Goal: Information Seeking & Learning: Learn about a topic

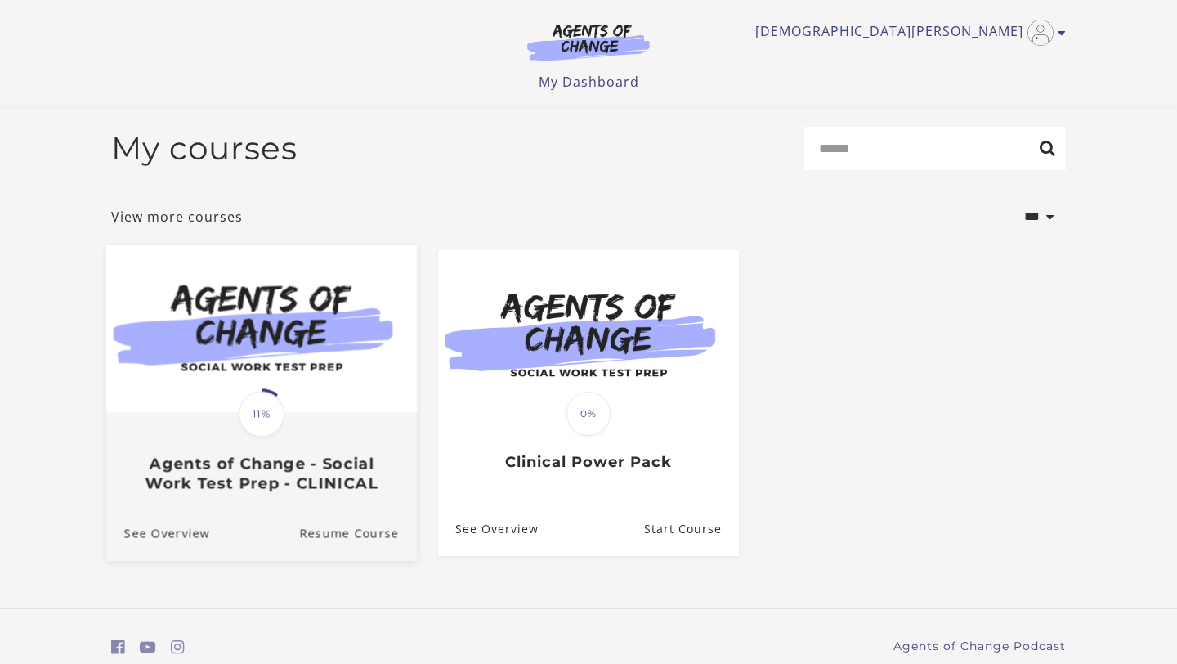
scroll to position [67, 0]
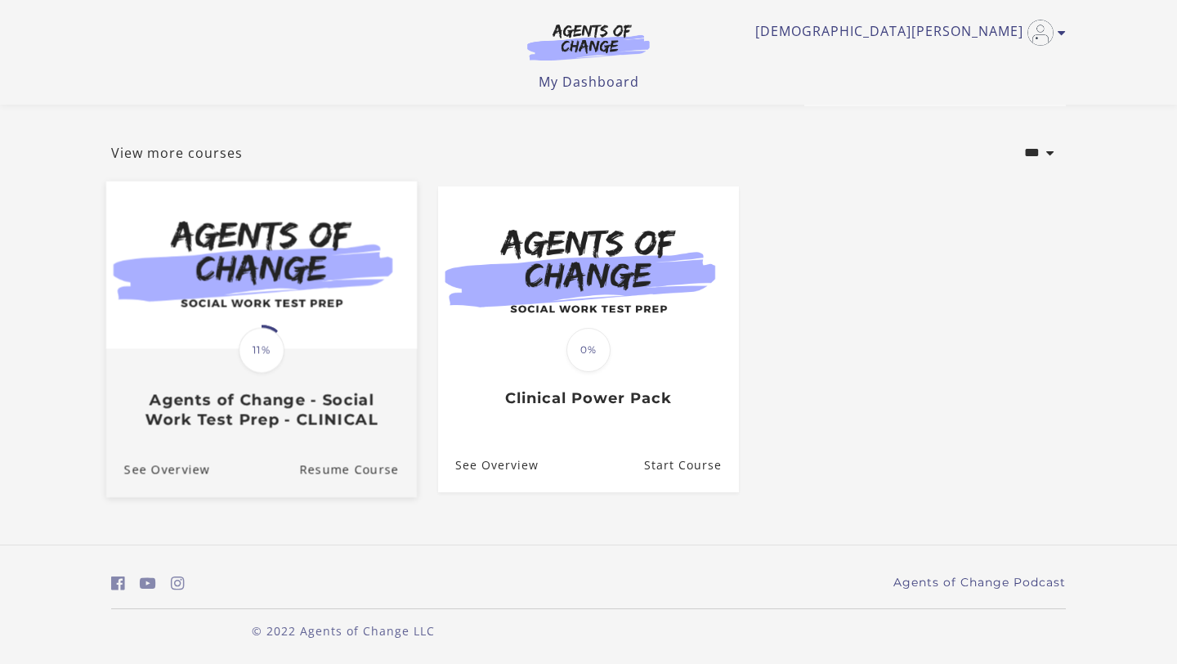
click at [261, 361] on span "11%" at bounding box center [262, 351] width 46 height 46
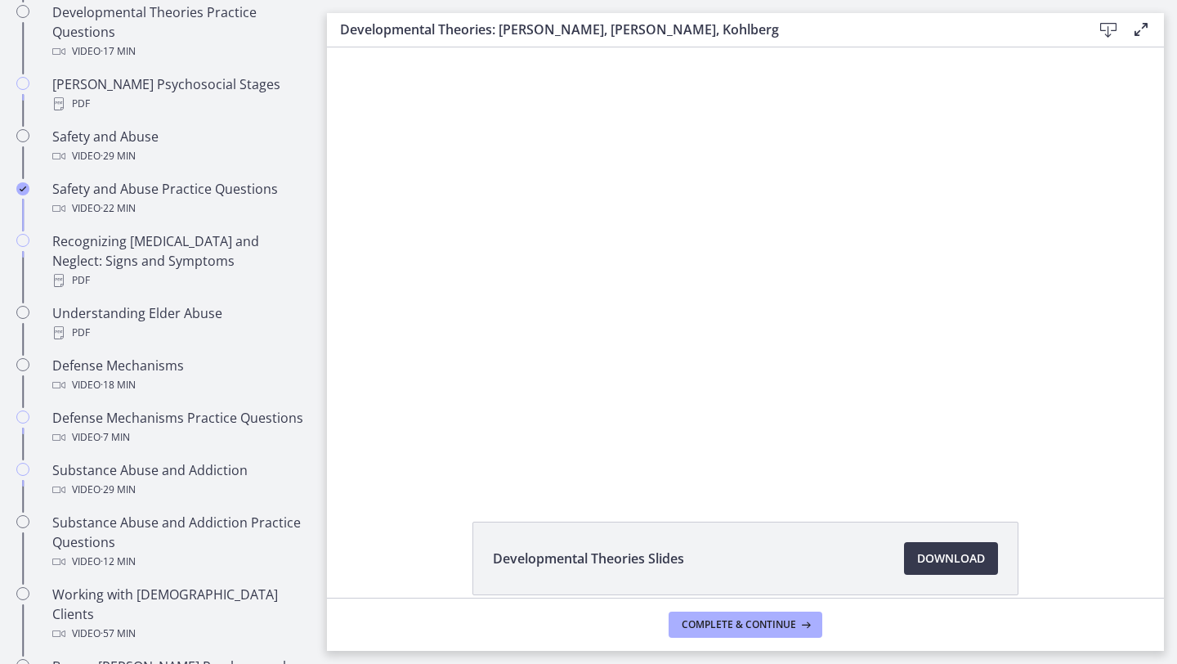
scroll to position [675, 0]
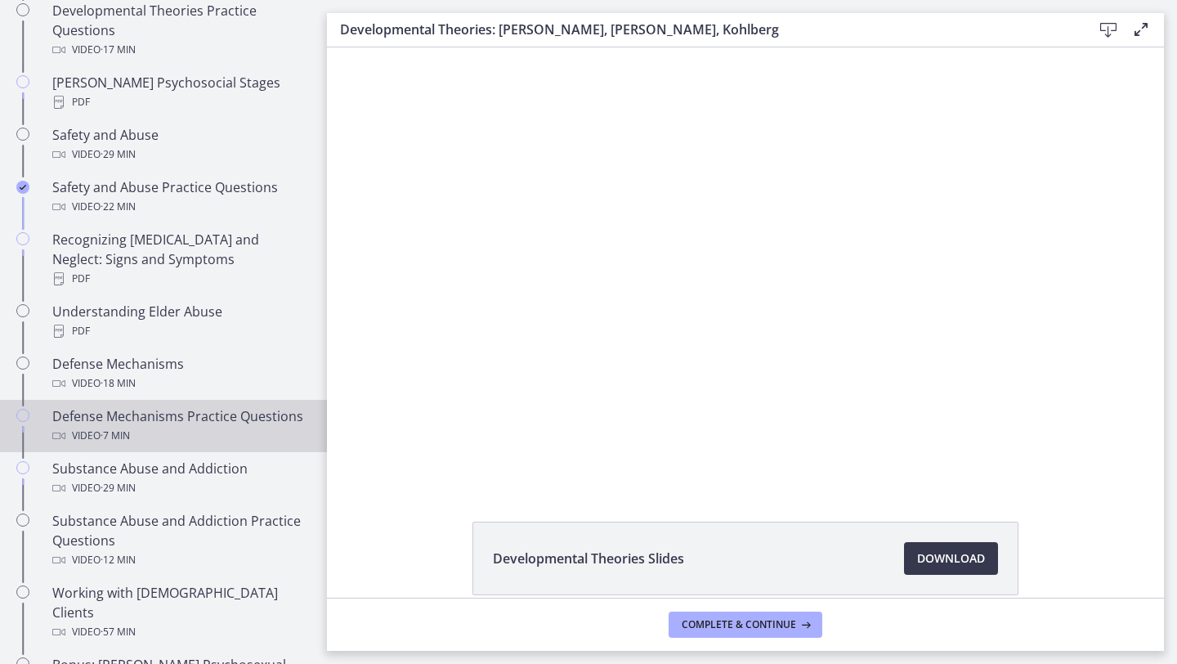
click at [196, 426] on div "Video · 7 min" at bounding box center [179, 436] width 255 height 20
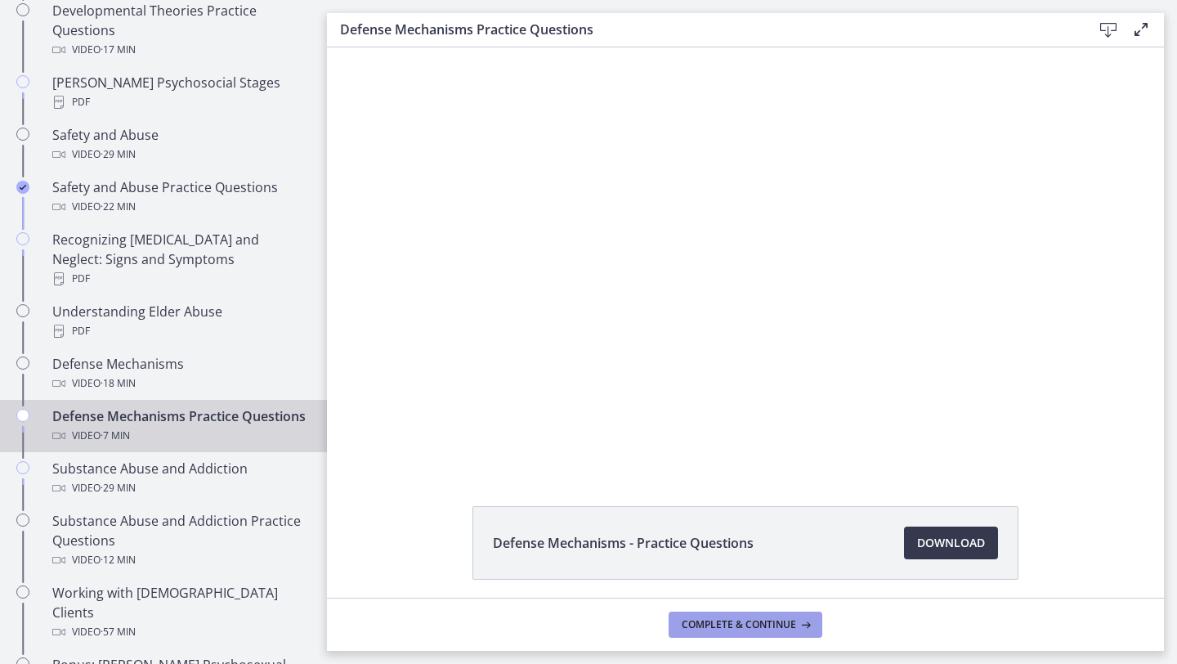
click at [773, 629] on span "Complete & continue" at bounding box center [739, 624] width 114 height 13
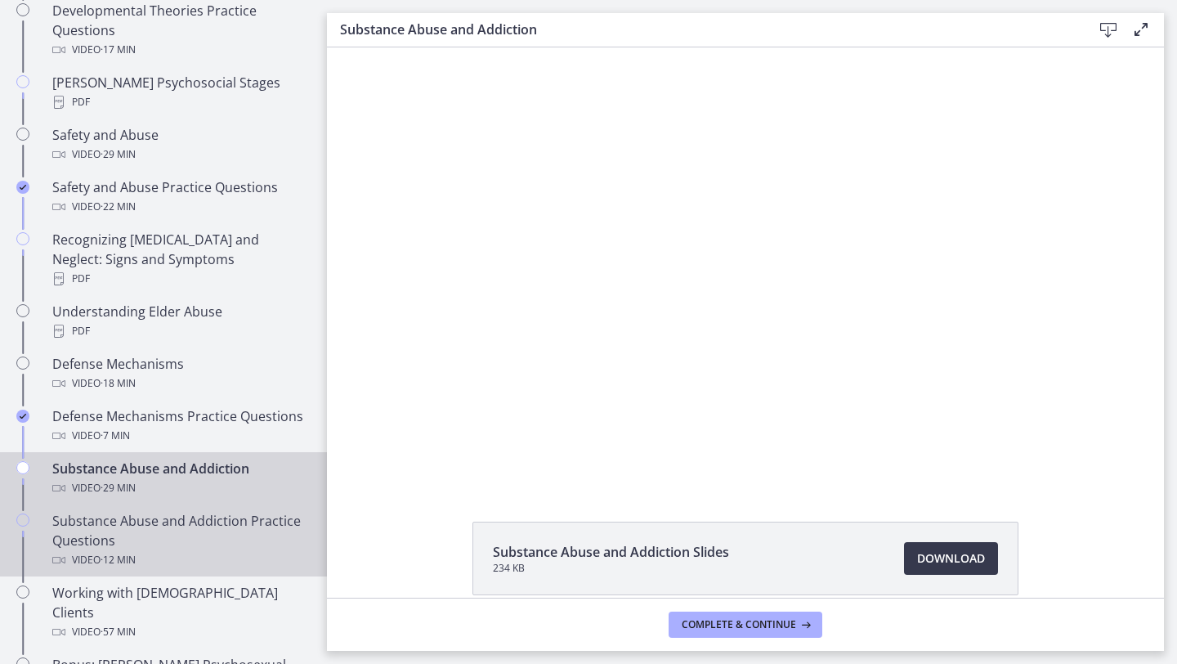
click at [213, 513] on div "Substance Abuse and Addiction Practice Questions Video · 12 min" at bounding box center [179, 540] width 255 height 59
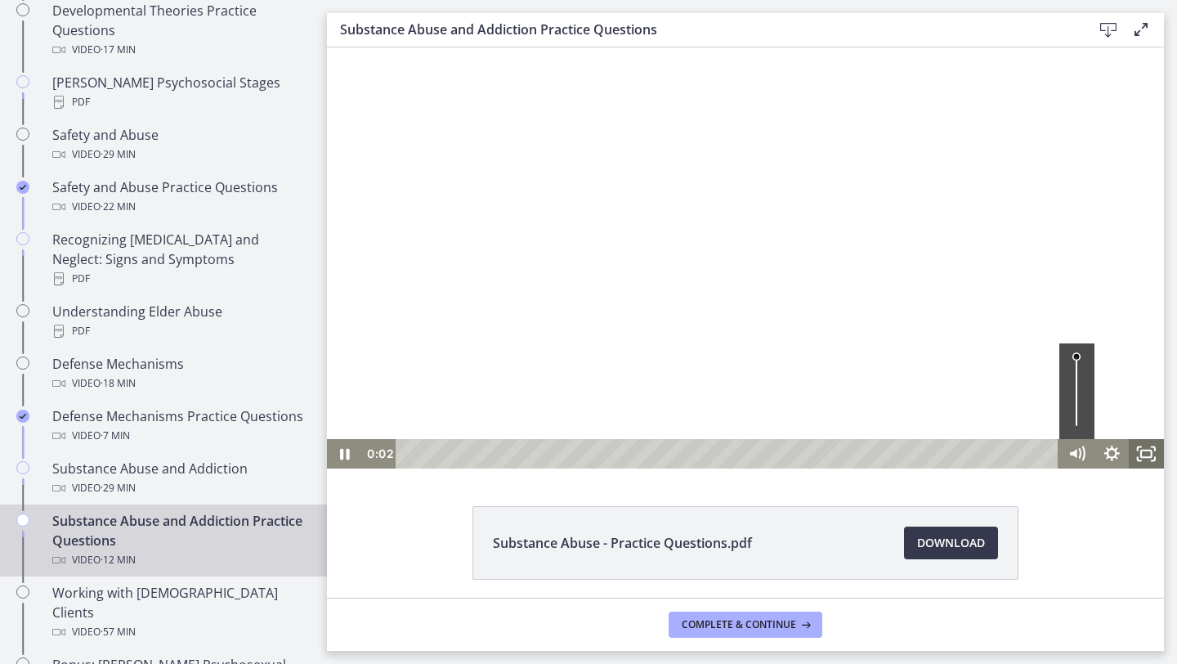
click at [1146, 464] on icon "Fullscreen" at bounding box center [1146, 453] width 35 height 29
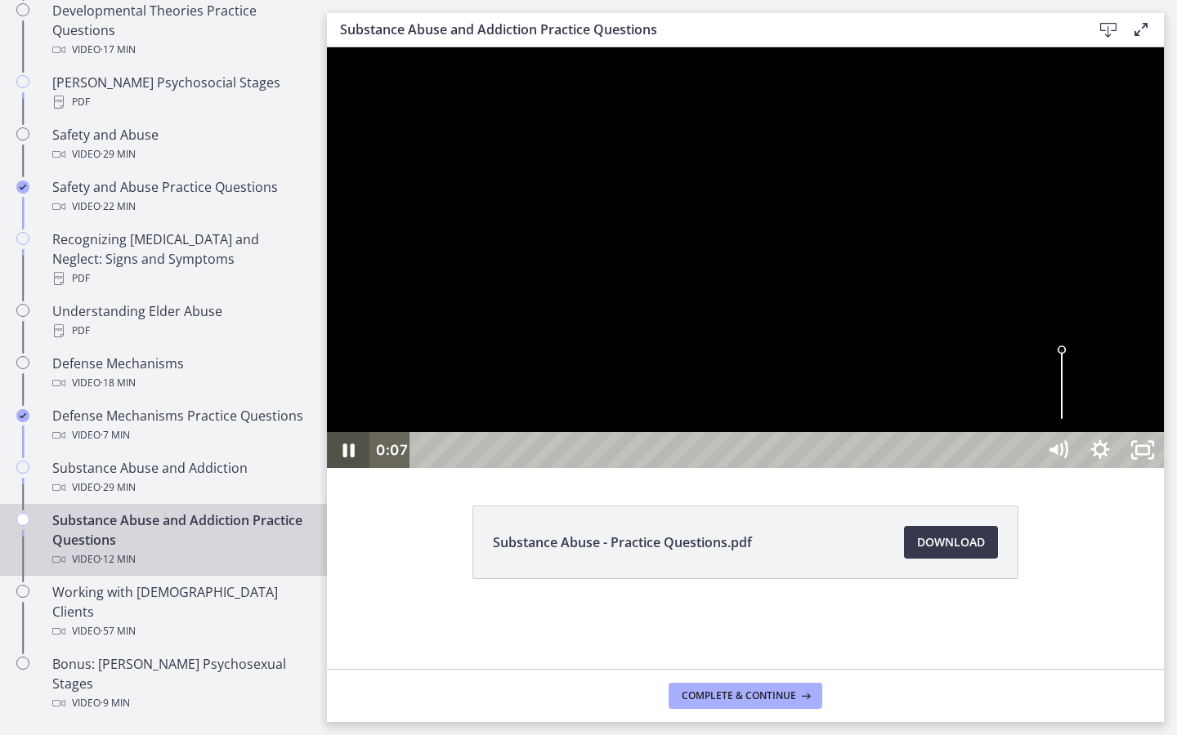
click at [335, 468] on icon "Pause" at bounding box center [348, 450] width 42 height 36
click at [338, 472] on icon "Play Video" at bounding box center [349, 450] width 51 height 43
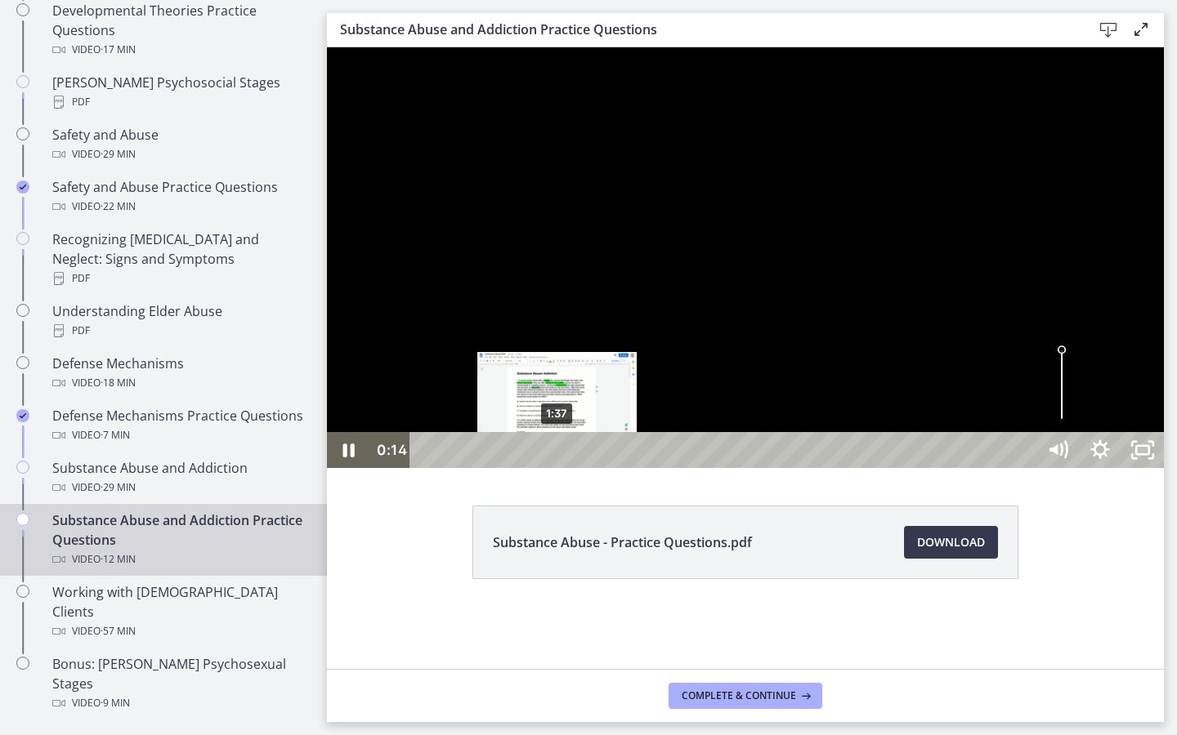
click at [558, 468] on div "1:37" at bounding box center [726, 450] width 600 height 36
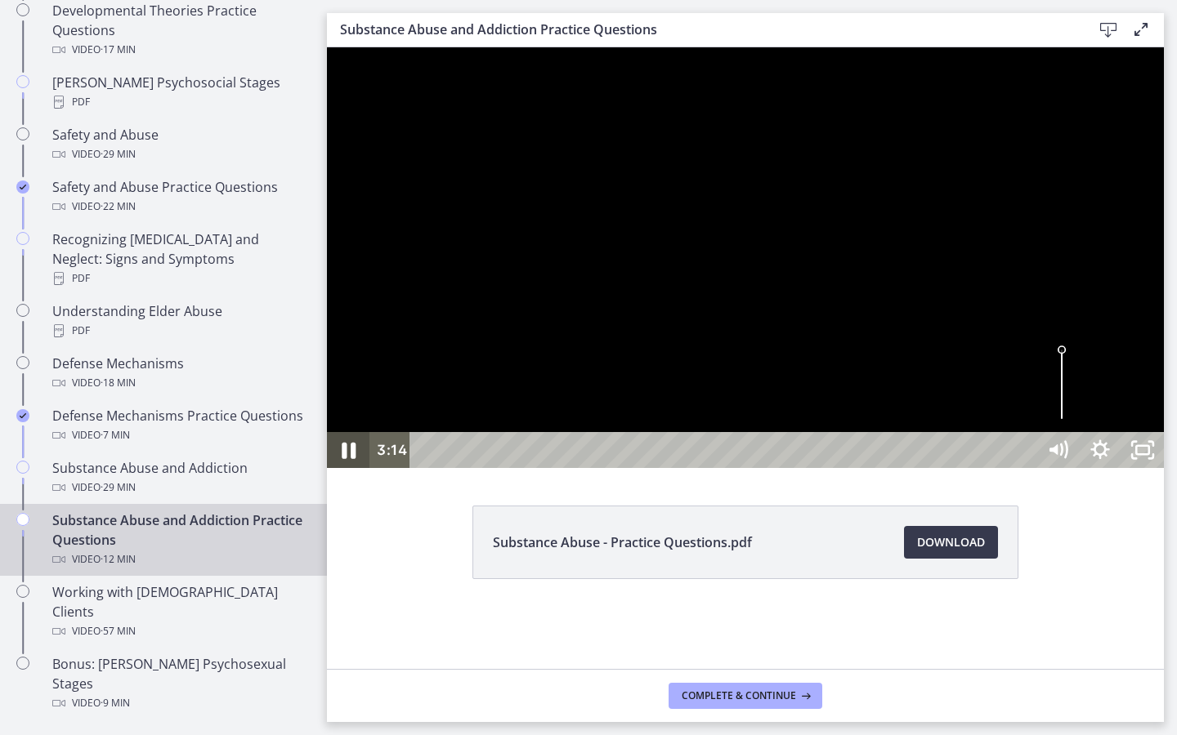
click at [346, 472] on icon "Pause" at bounding box center [348, 450] width 51 height 43
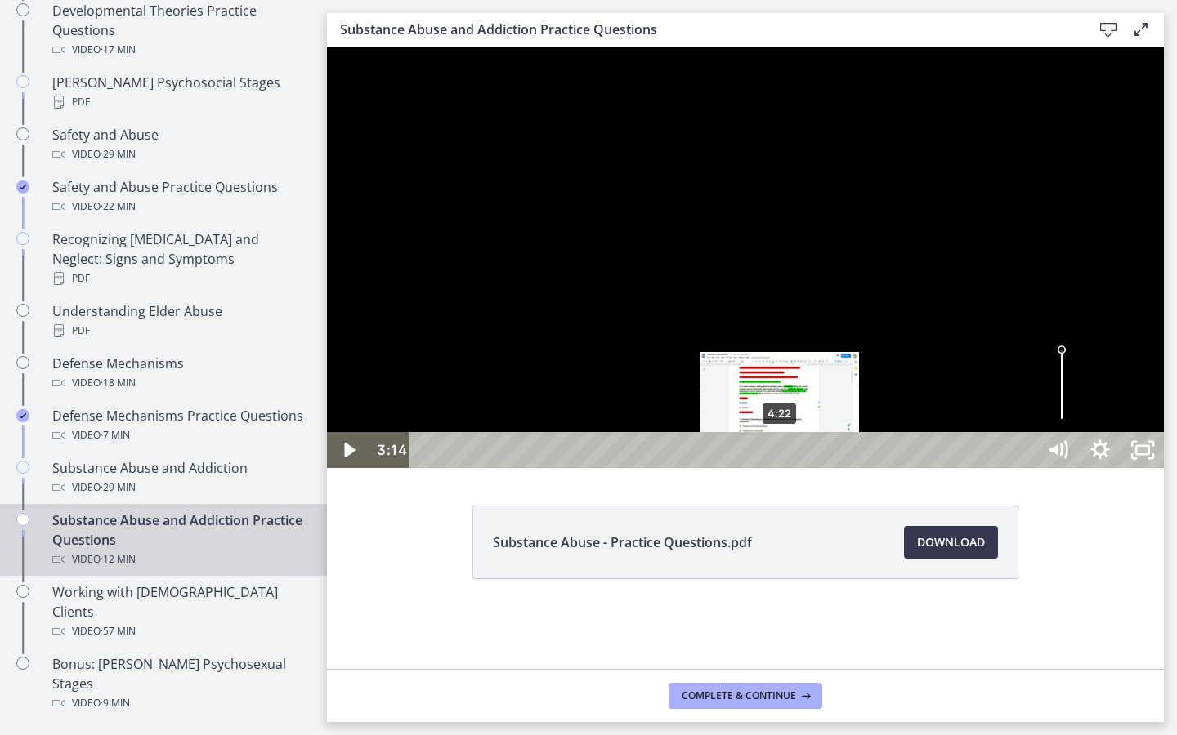
click at [780, 468] on div "4:22" at bounding box center [726, 450] width 600 height 36
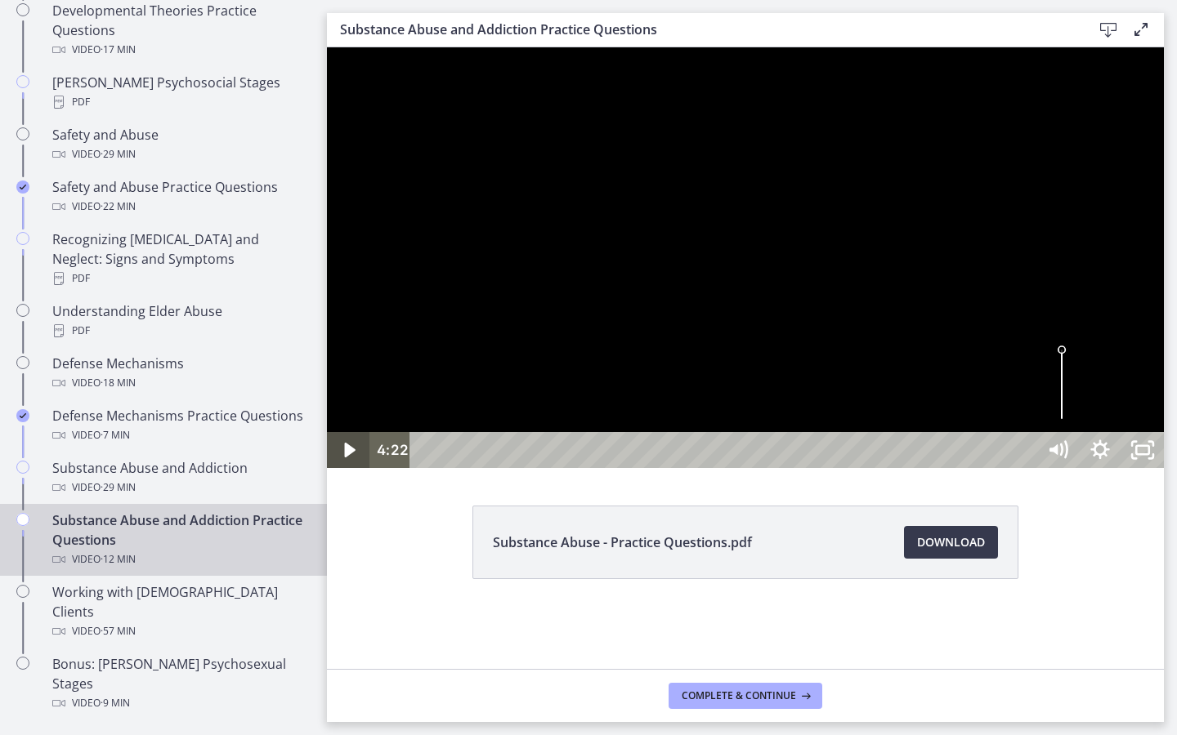
click at [350, 458] on icon "Play Video" at bounding box center [349, 450] width 11 height 15
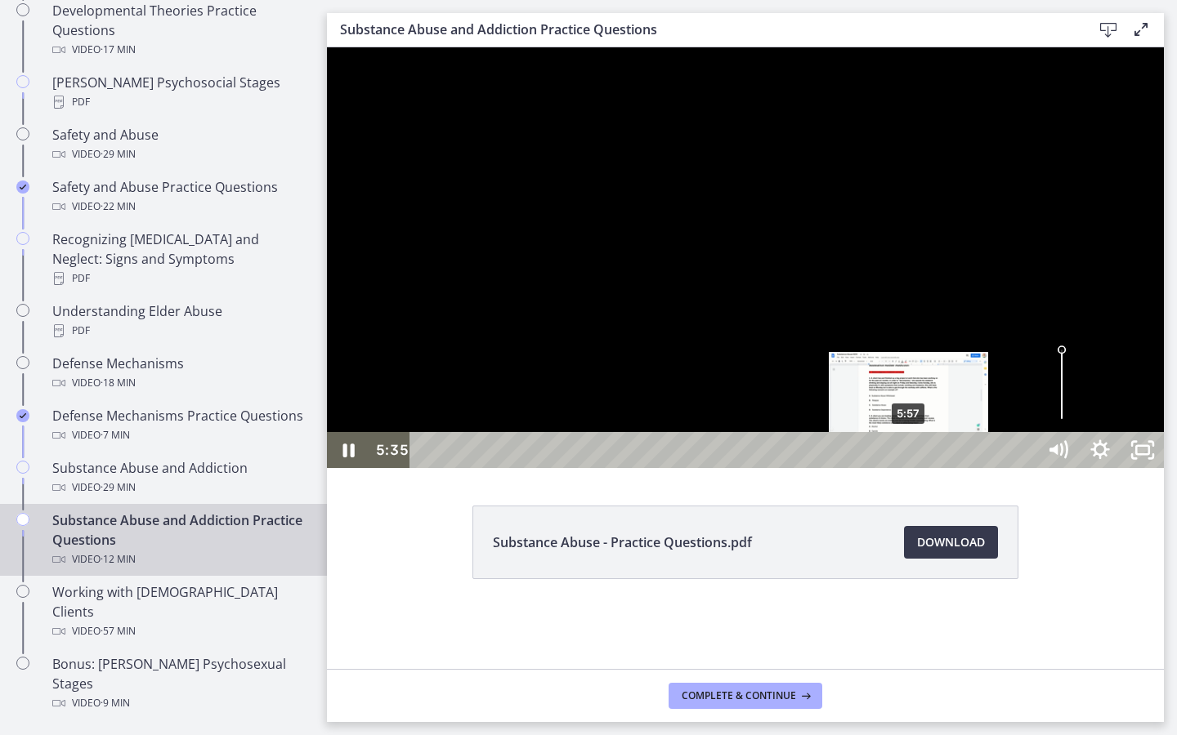
click at [910, 468] on div "5:57" at bounding box center [726, 450] width 600 height 36
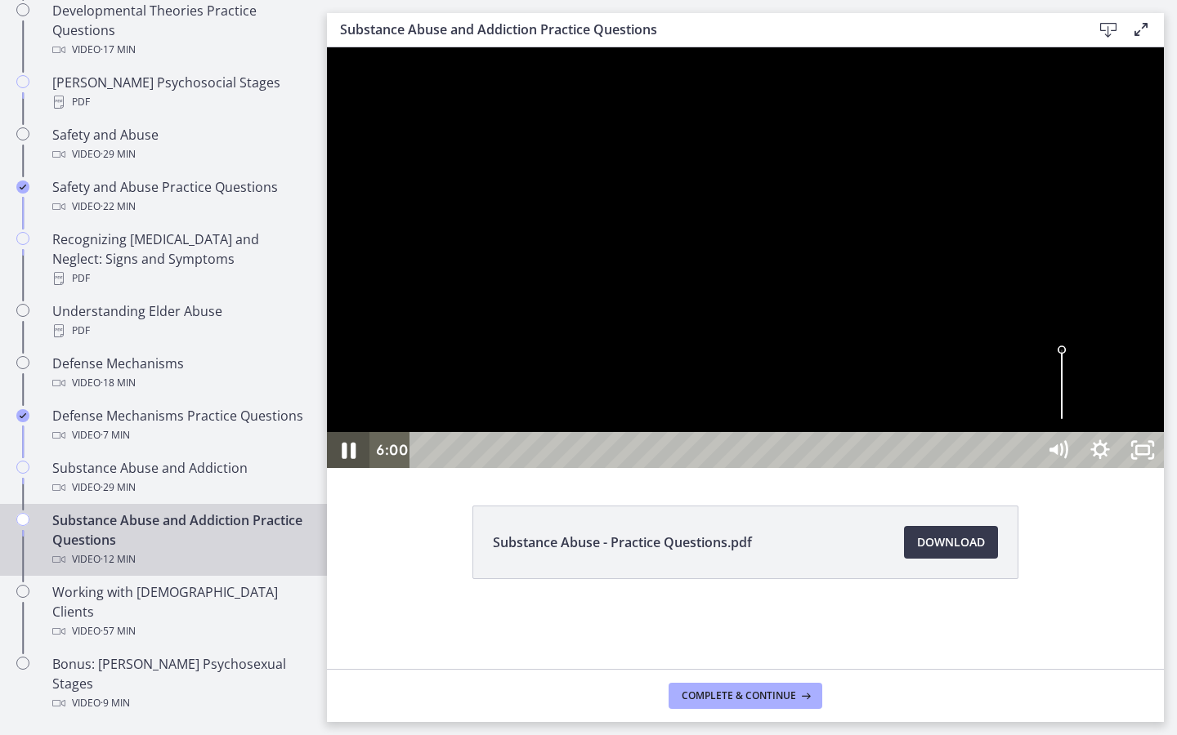
click at [345, 459] on icon "Pause" at bounding box center [349, 451] width 14 height 16
click at [360, 472] on icon "Play Video" at bounding box center [349, 450] width 51 height 43
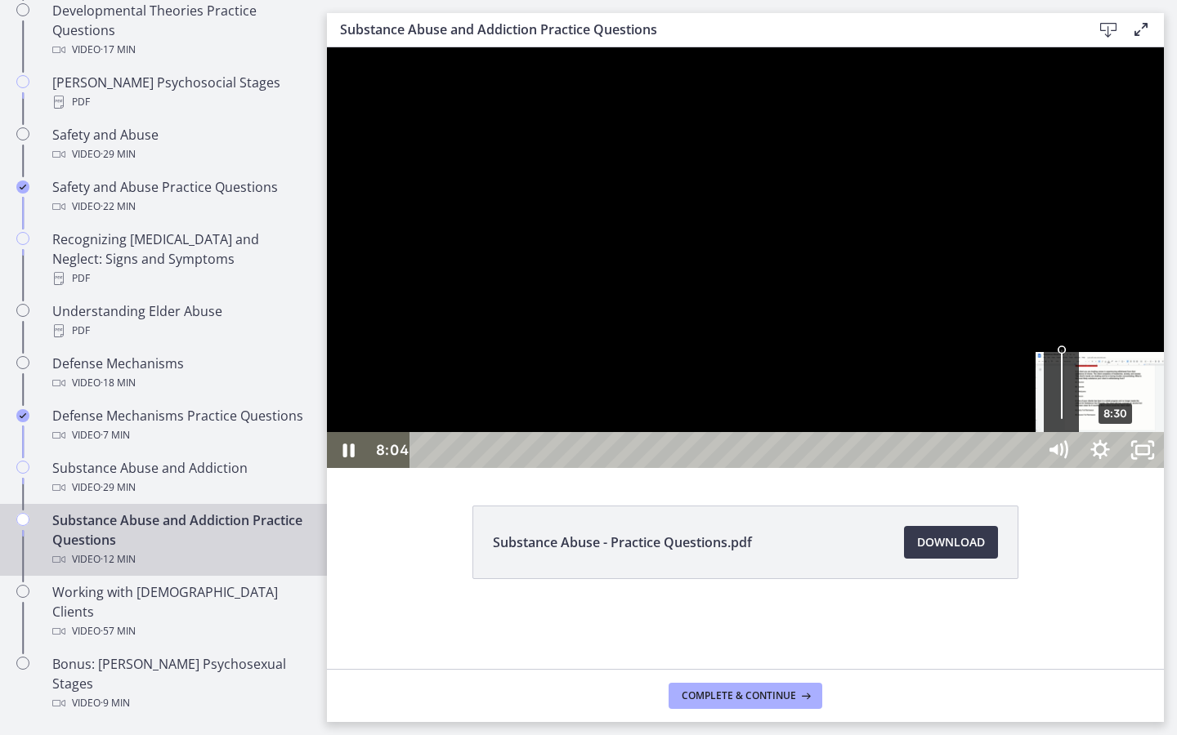
click at [1026, 468] on div "8:30" at bounding box center [726, 450] width 600 height 36
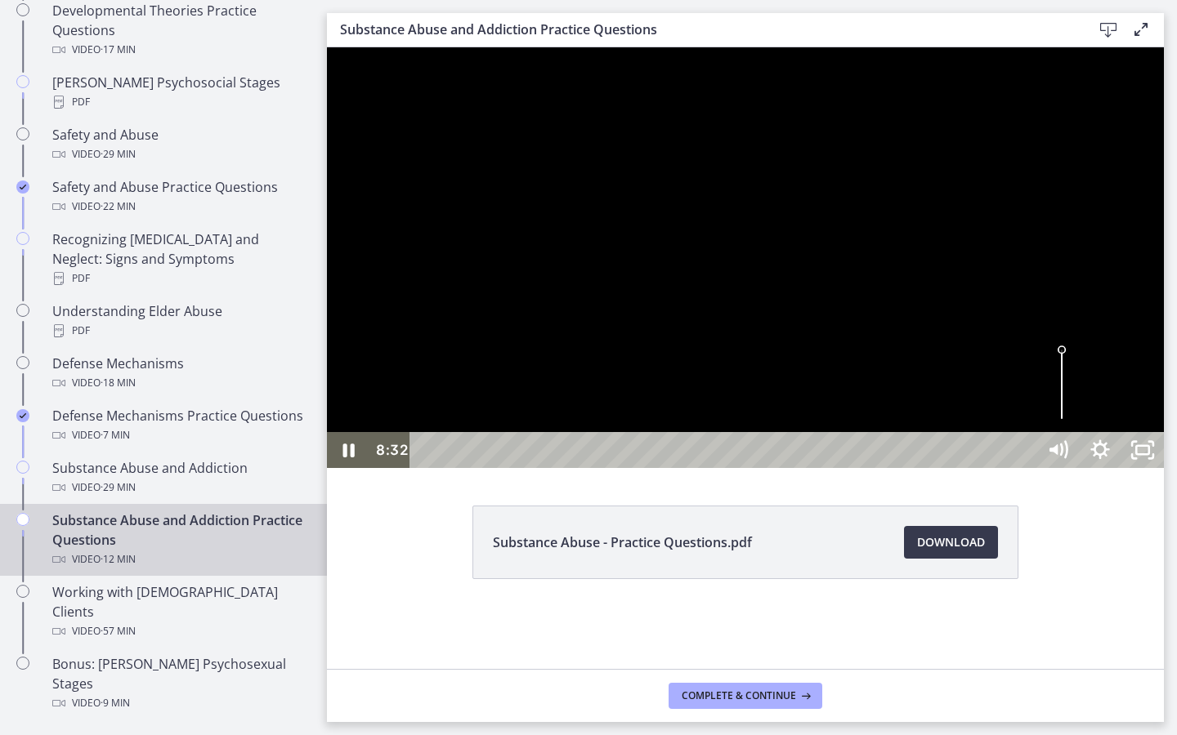
click at [815, 468] on div at bounding box center [745, 257] width 837 height 421
click at [344, 458] on icon "Play Video" at bounding box center [349, 450] width 11 height 15
click at [1026, 468] on div "9:20" at bounding box center [726, 450] width 600 height 36
click at [1026, 468] on div "10:00" at bounding box center [726, 450] width 600 height 36
click at [1066, 468] on div at bounding box center [745, 257] width 837 height 421
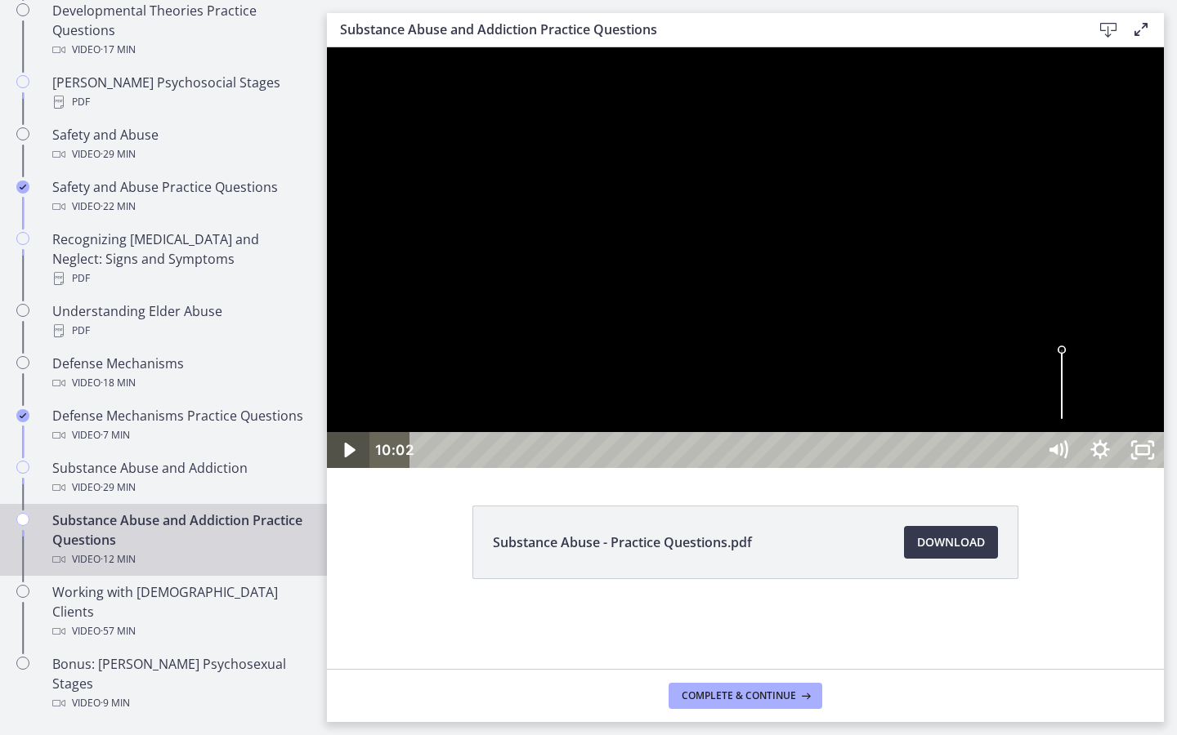
click at [349, 468] on icon "Play Video" at bounding box center [350, 450] width 42 height 36
click at [1026, 468] on div "10:46" at bounding box center [726, 450] width 600 height 36
click at [1164, 454] on div at bounding box center [745, 257] width 837 height 421
click at [1168, 472] on icon "Unfullscreen" at bounding box center [1142, 450] width 51 height 43
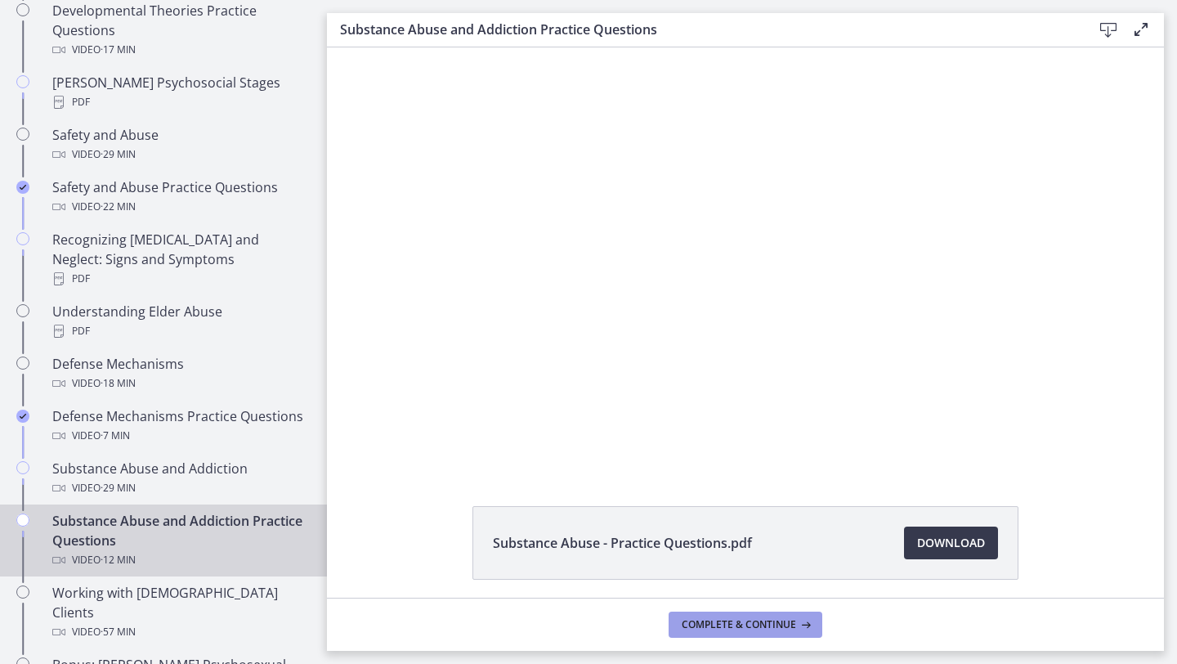
click at [817, 624] on button "Complete & continue" at bounding box center [745, 624] width 154 height 26
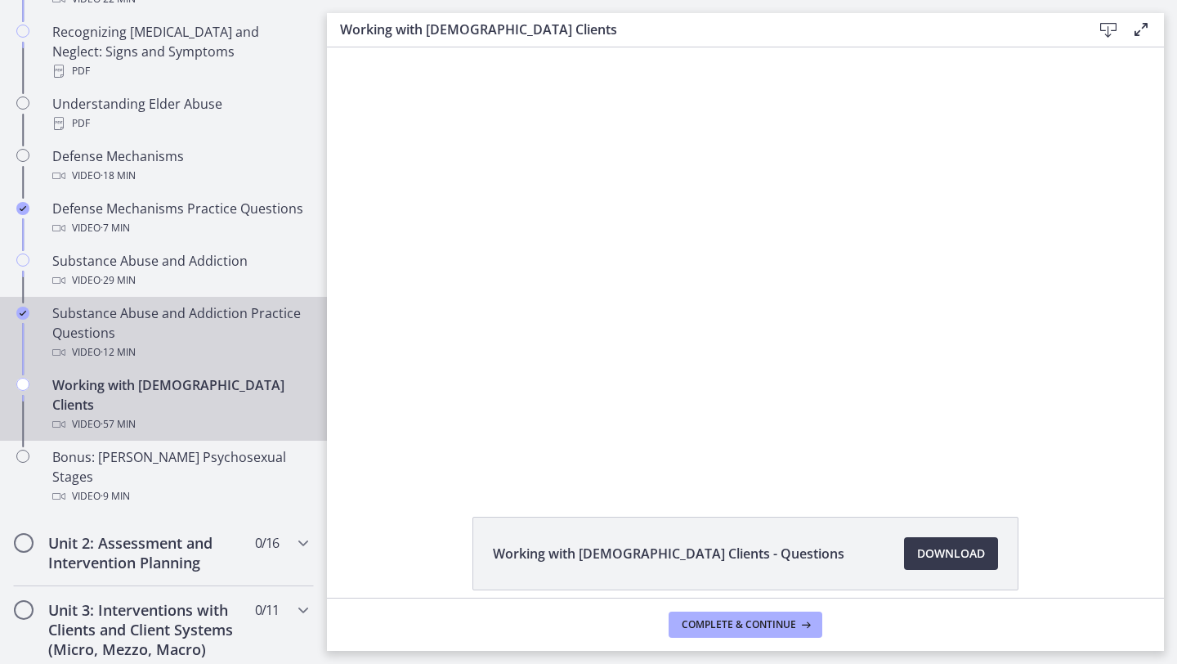
scroll to position [892, 0]
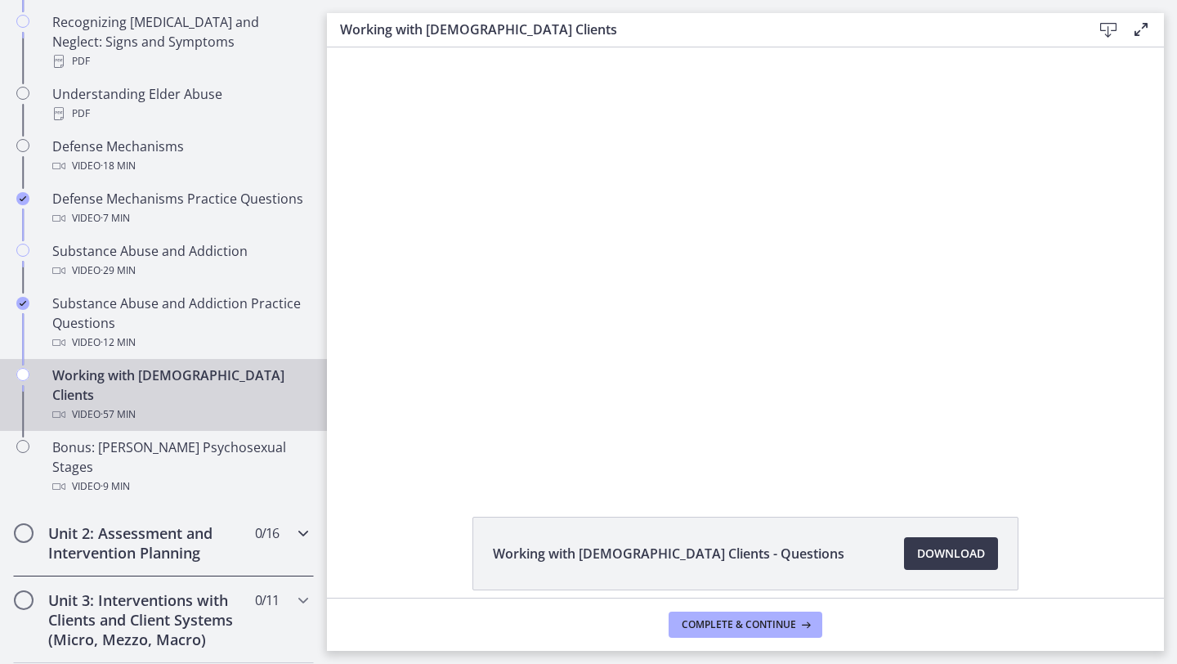
click at [176, 523] on h2 "Unit 2: Assessment and Intervention Planning" at bounding box center [147, 542] width 199 height 39
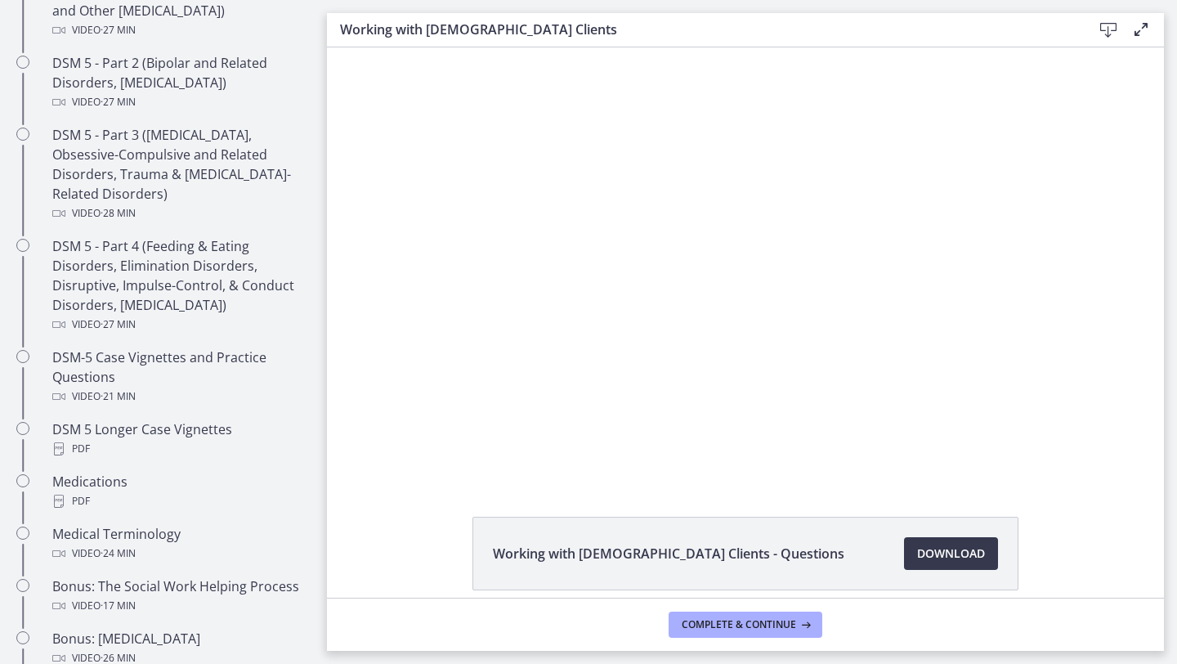
scroll to position [847, 0]
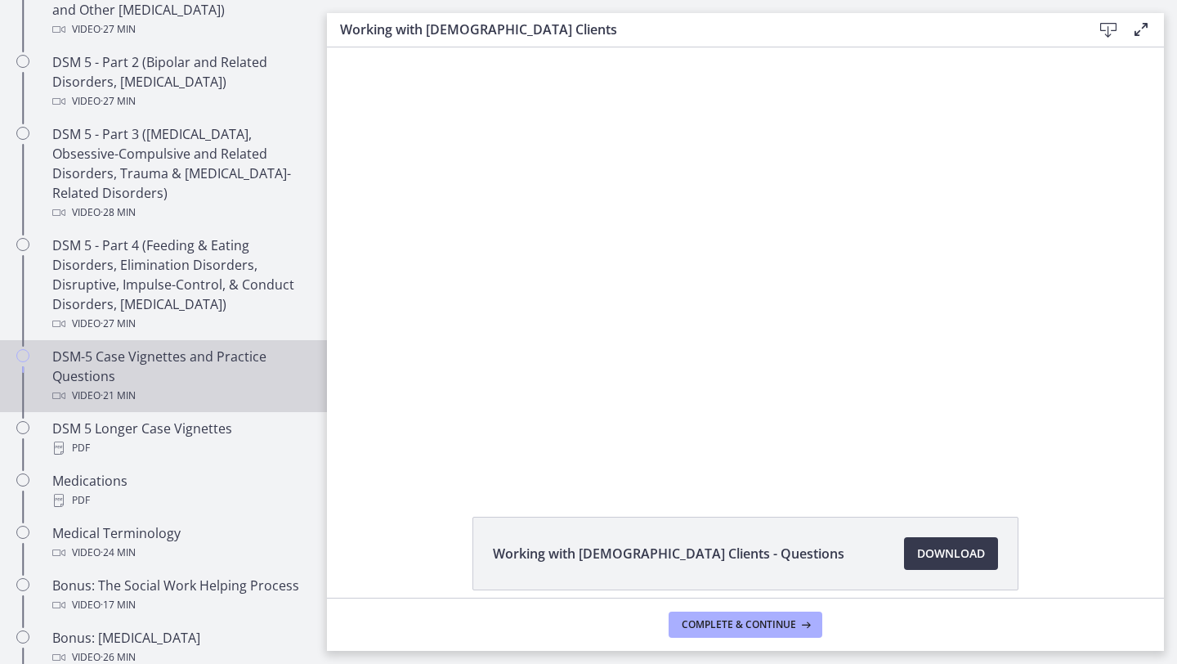
click at [182, 383] on div "DSM-5 Case Vignettes and Practice Questions Video · 21 min" at bounding box center [179, 375] width 255 height 59
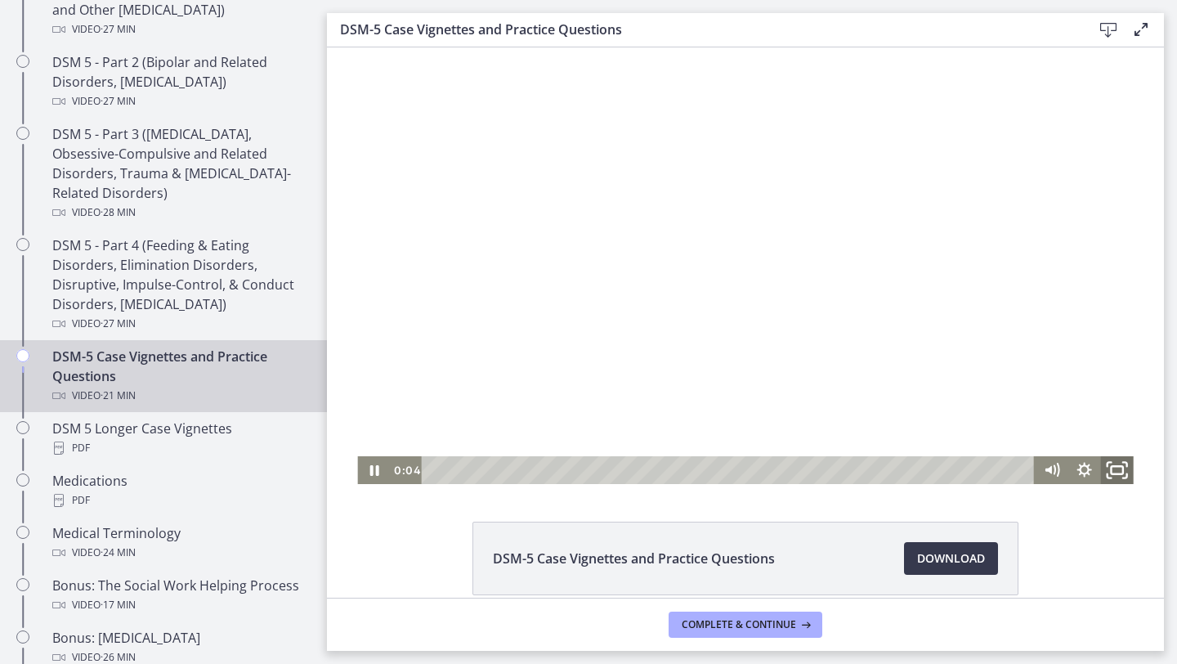
click at [1121, 470] on icon "Fullscreen" at bounding box center [1116, 471] width 39 height 34
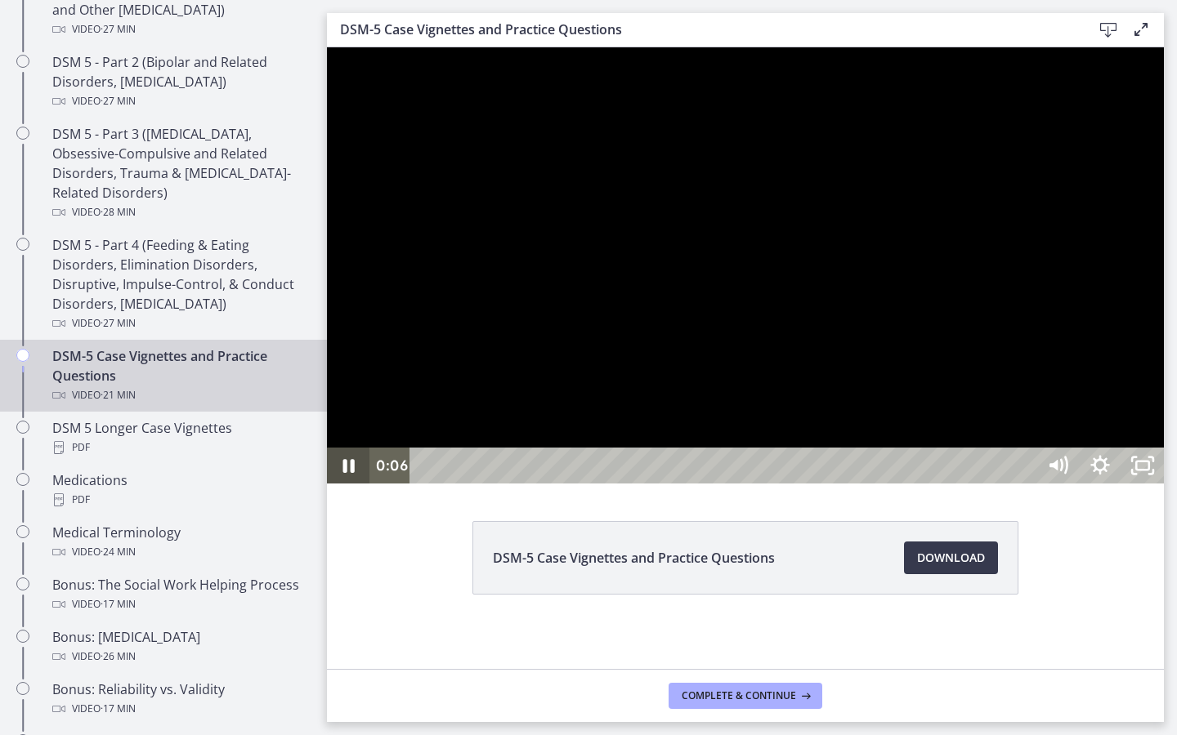
click at [343, 484] on icon "Pause" at bounding box center [348, 466] width 42 height 36
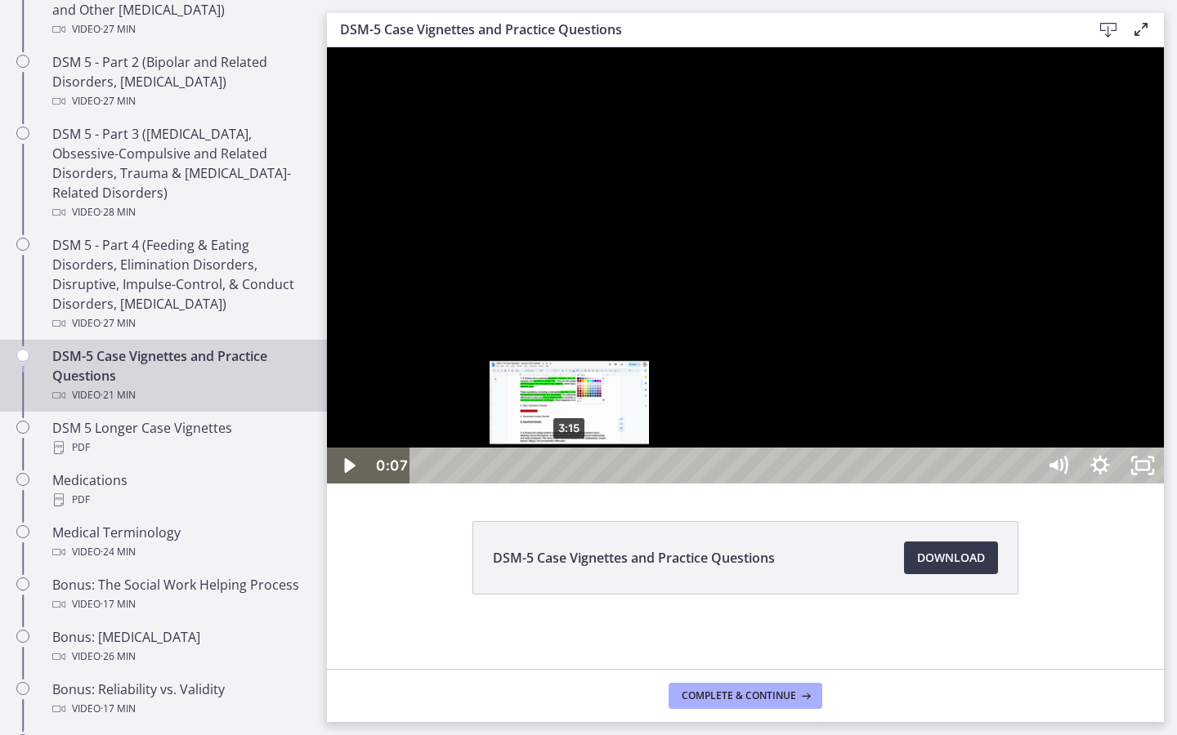
click at [570, 484] on div "3:15" at bounding box center [726, 466] width 600 height 36
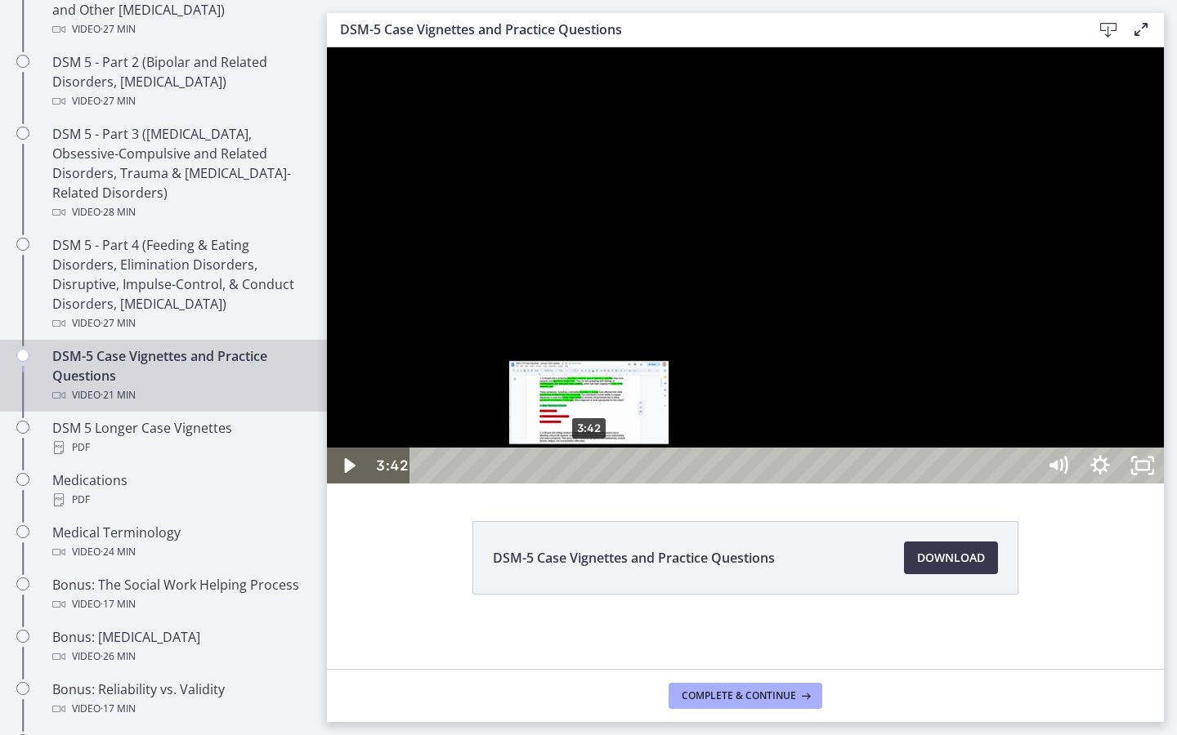
click at [590, 484] on div "3:42" at bounding box center [726, 466] width 600 height 36
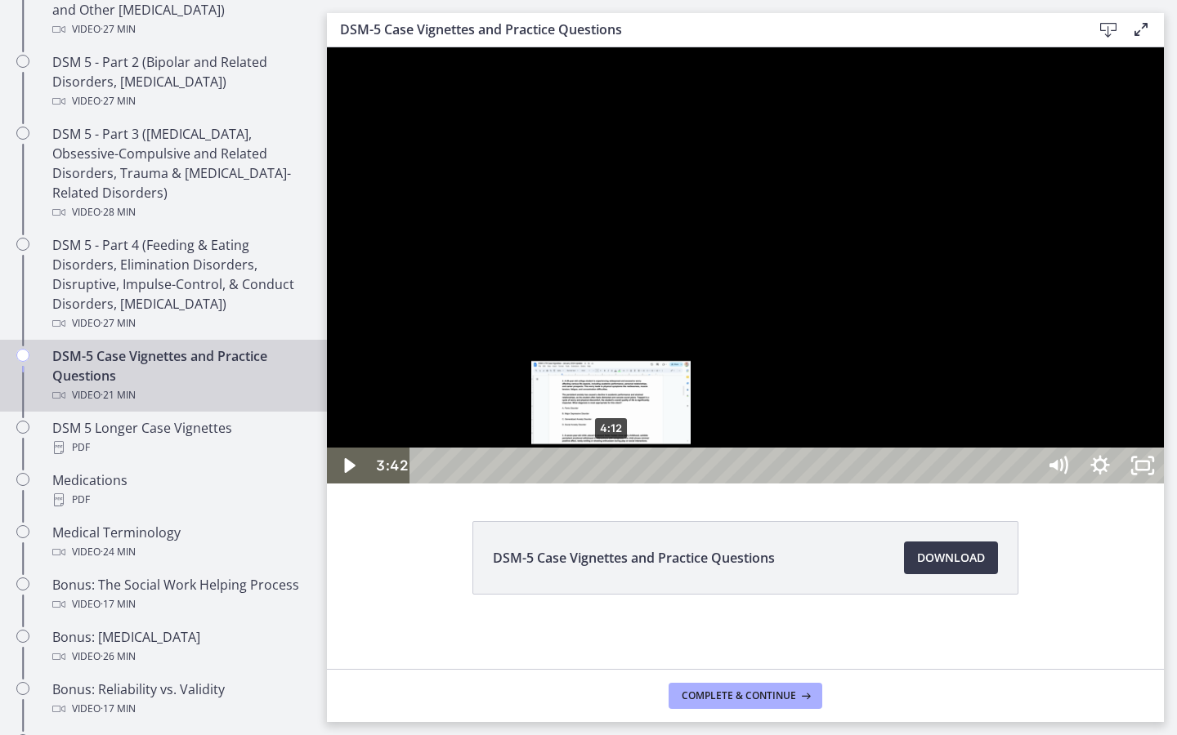
click at [612, 484] on div "4:12" at bounding box center [726, 466] width 600 height 36
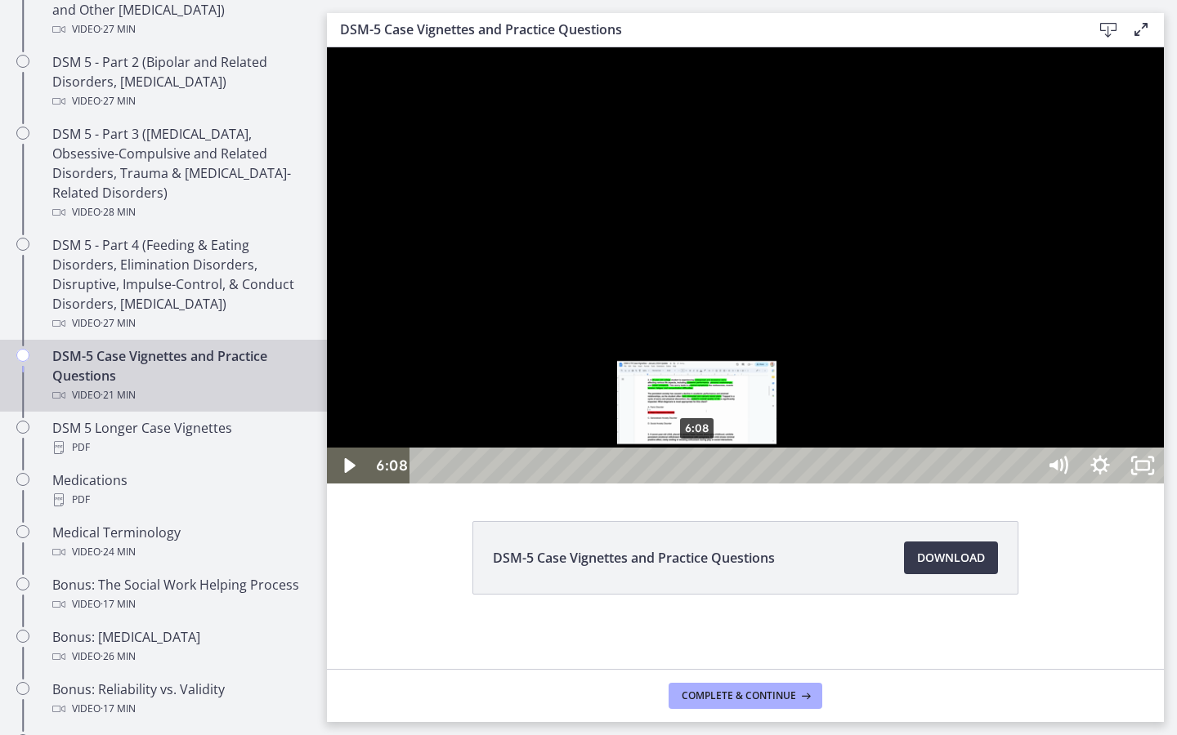
click at [698, 484] on div "6:08" at bounding box center [726, 466] width 600 height 36
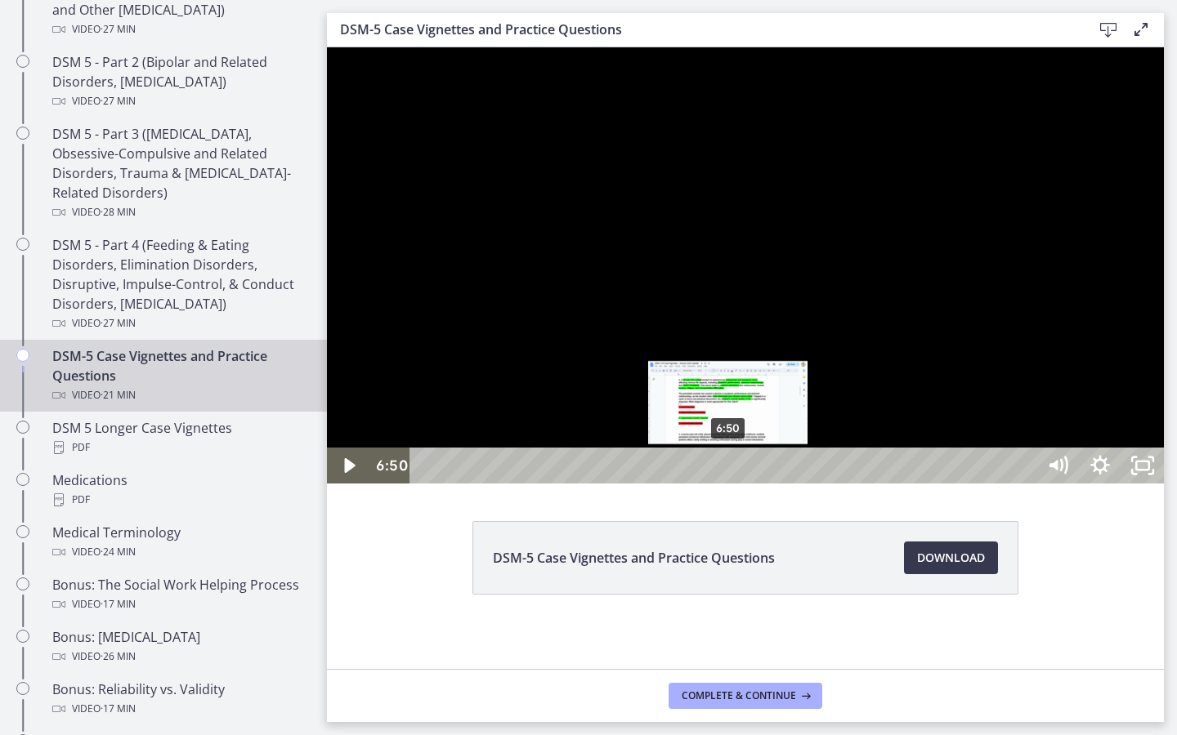
click at [729, 484] on div "6:50" at bounding box center [726, 466] width 600 height 36
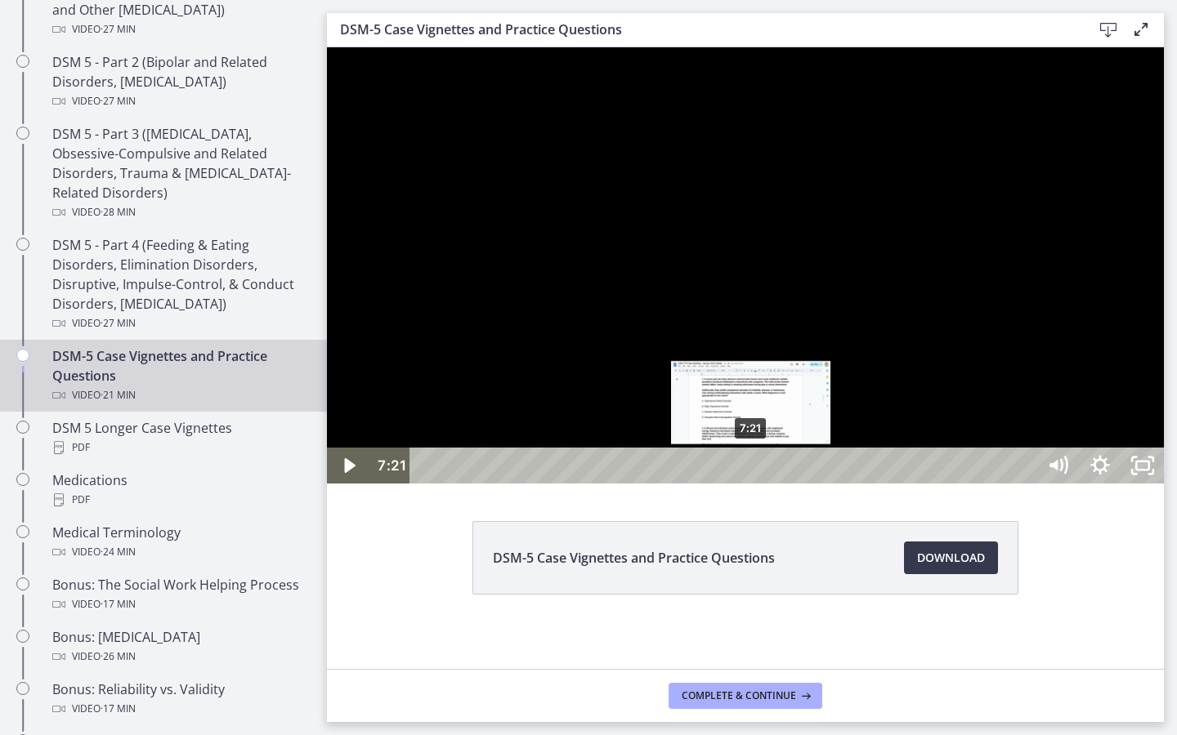
click at [752, 484] on div "7:21" at bounding box center [726, 466] width 600 height 36
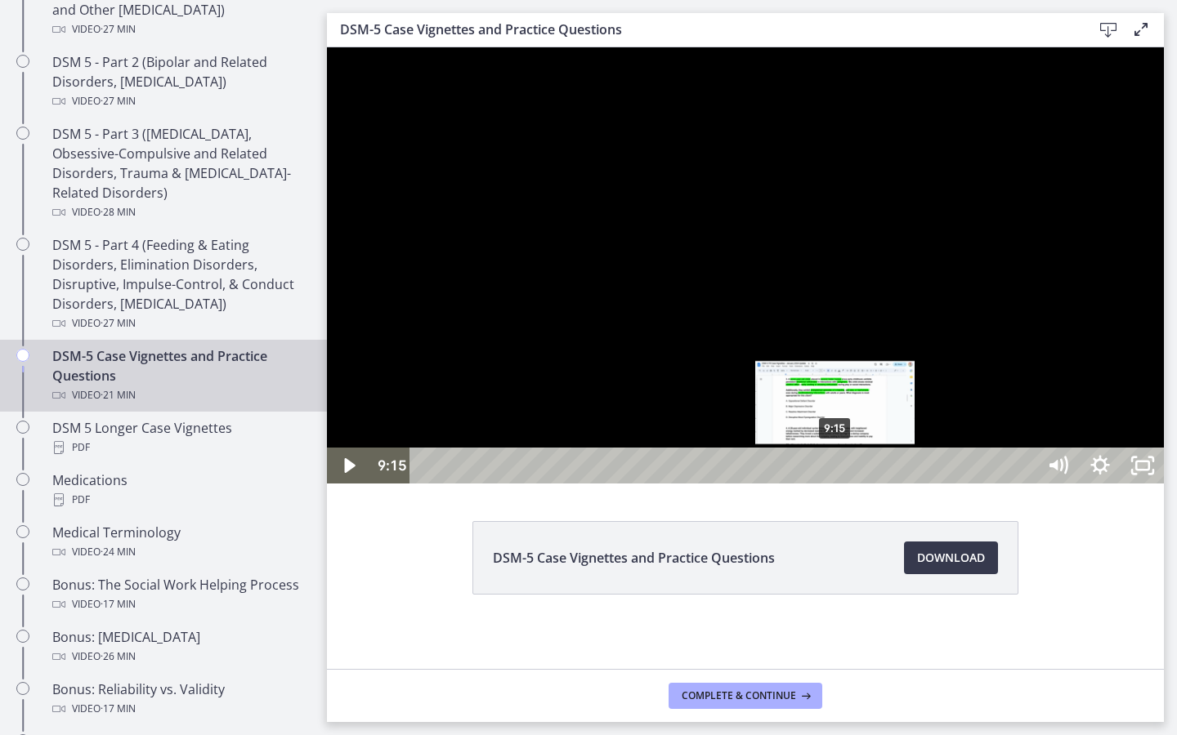
click at [836, 484] on div "9:15" at bounding box center [726, 466] width 600 height 36
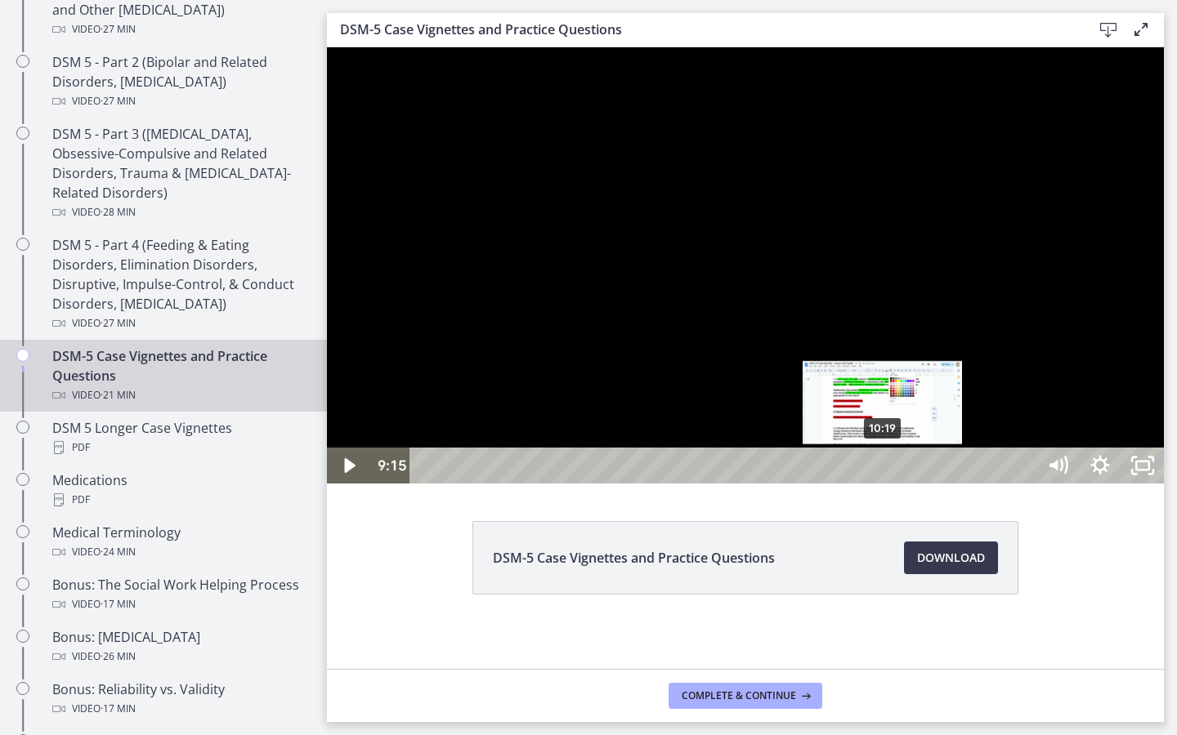
click at [883, 484] on div "10:19" at bounding box center [726, 466] width 600 height 36
click at [894, 484] on div "10:33" at bounding box center [726, 466] width 600 height 36
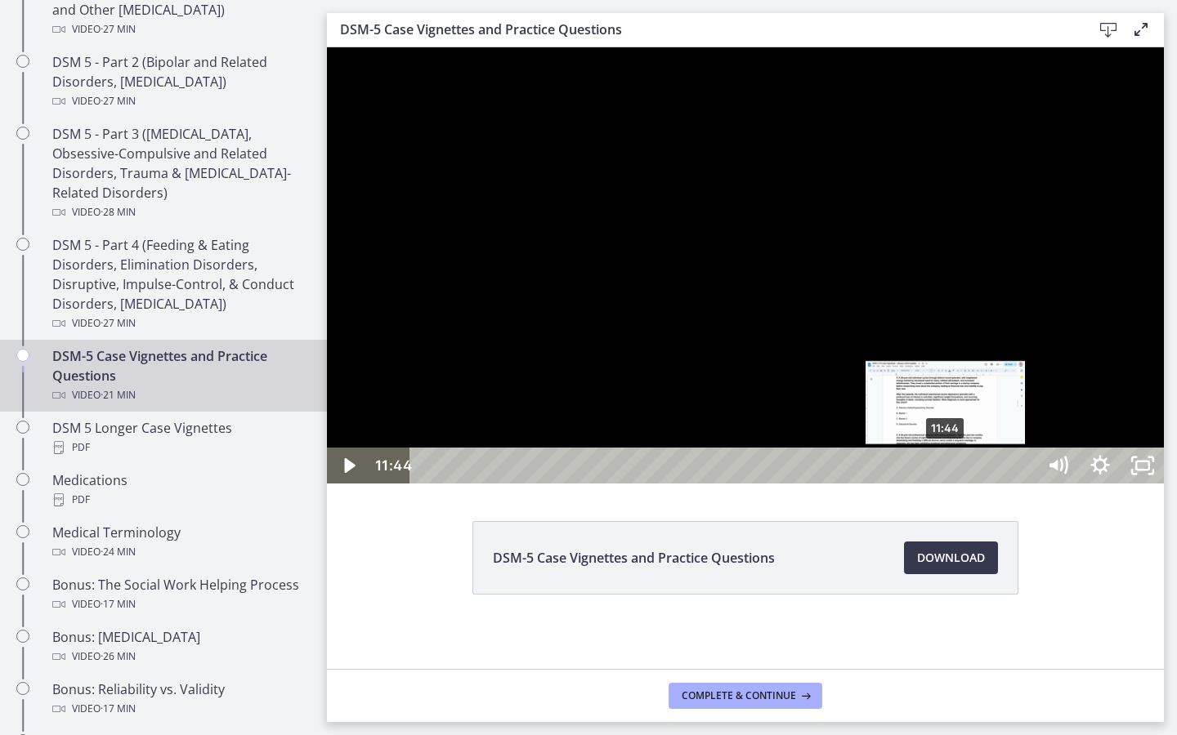
click at [946, 484] on div "11:44" at bounding box center [726, 466] width 600 height 36
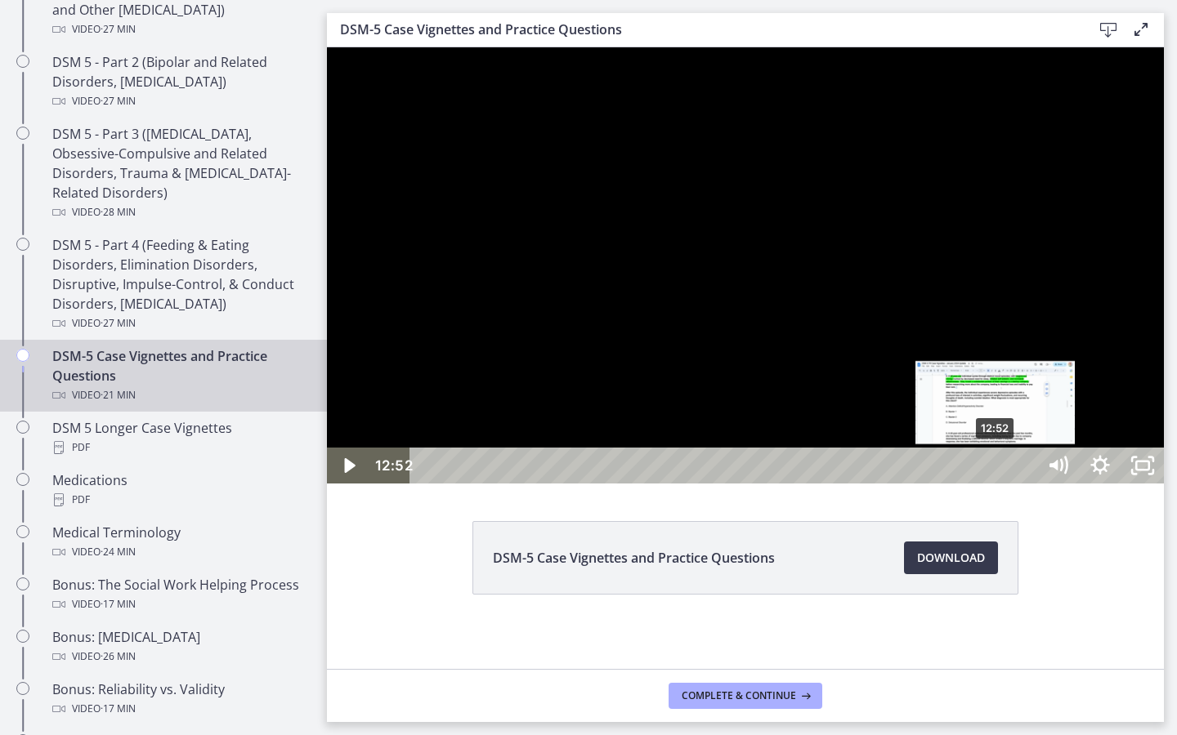
click at [996, 484] on div "12:52" at bounding box center [726, 466] width 600 height 36
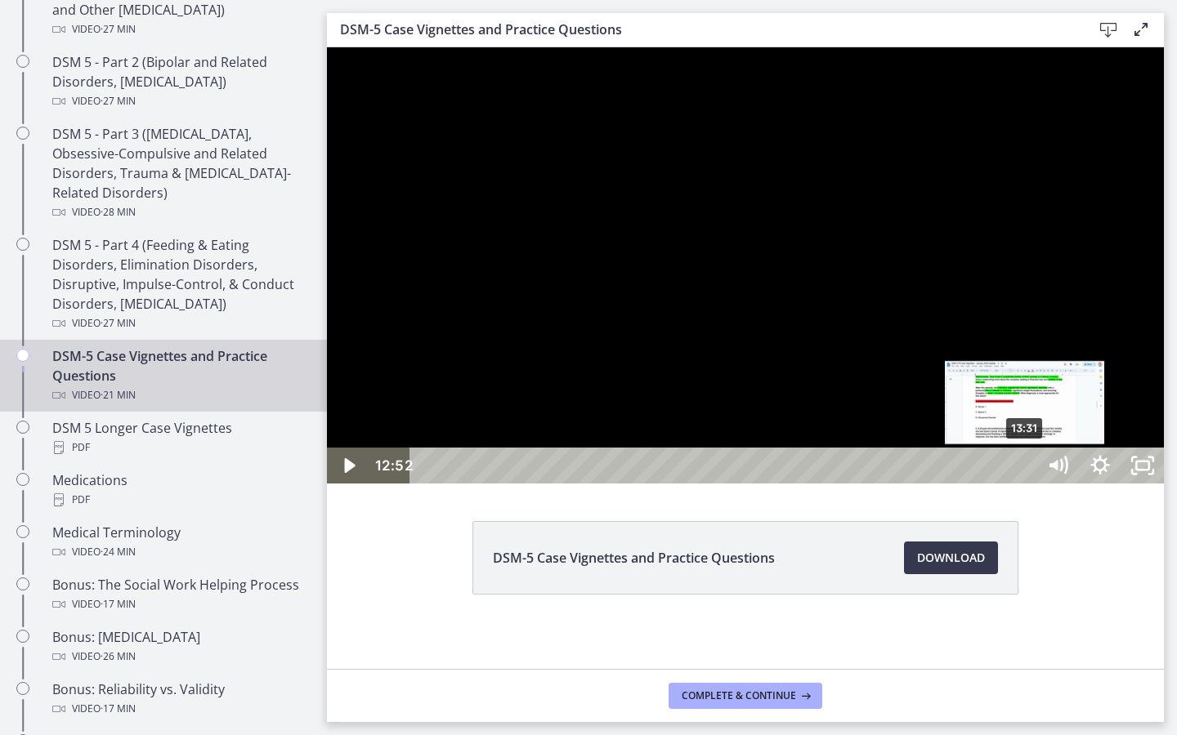
click at [1026, 484] on div "13:31" at bounding box center [726, 466] width 600 height 36
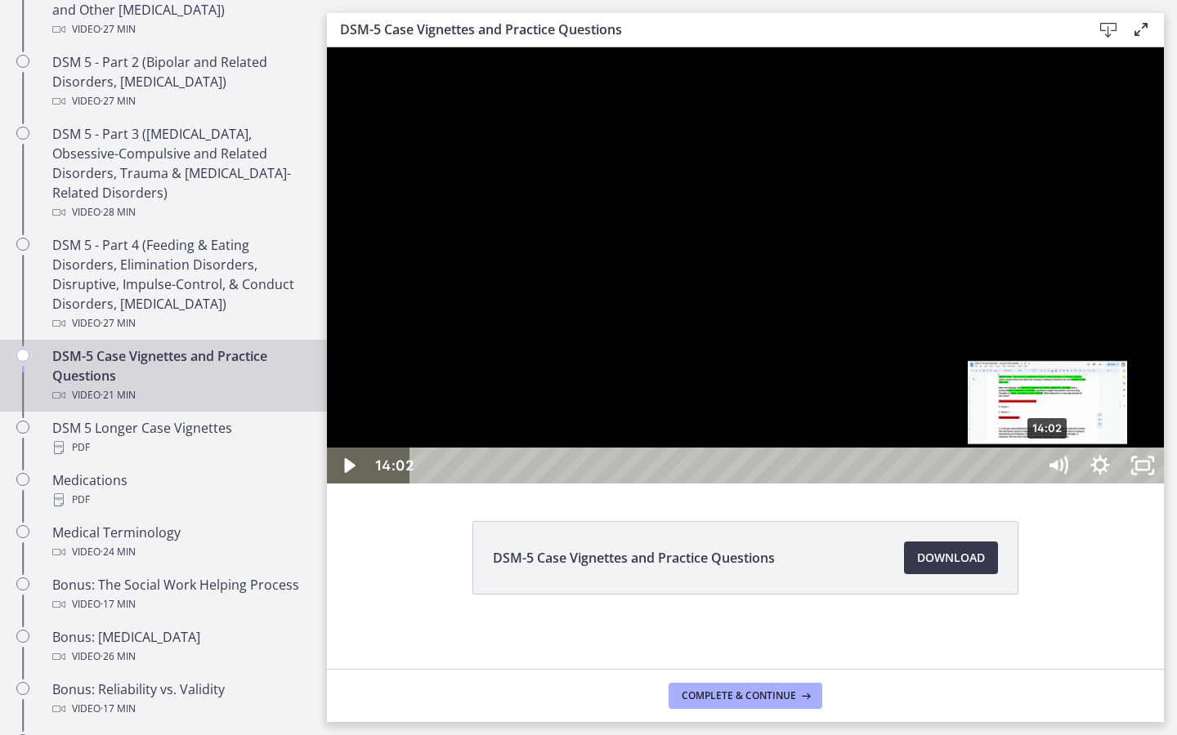
click at [1026, 484] on div "14:02" at bounding box center [726, 466] width 600 height 36
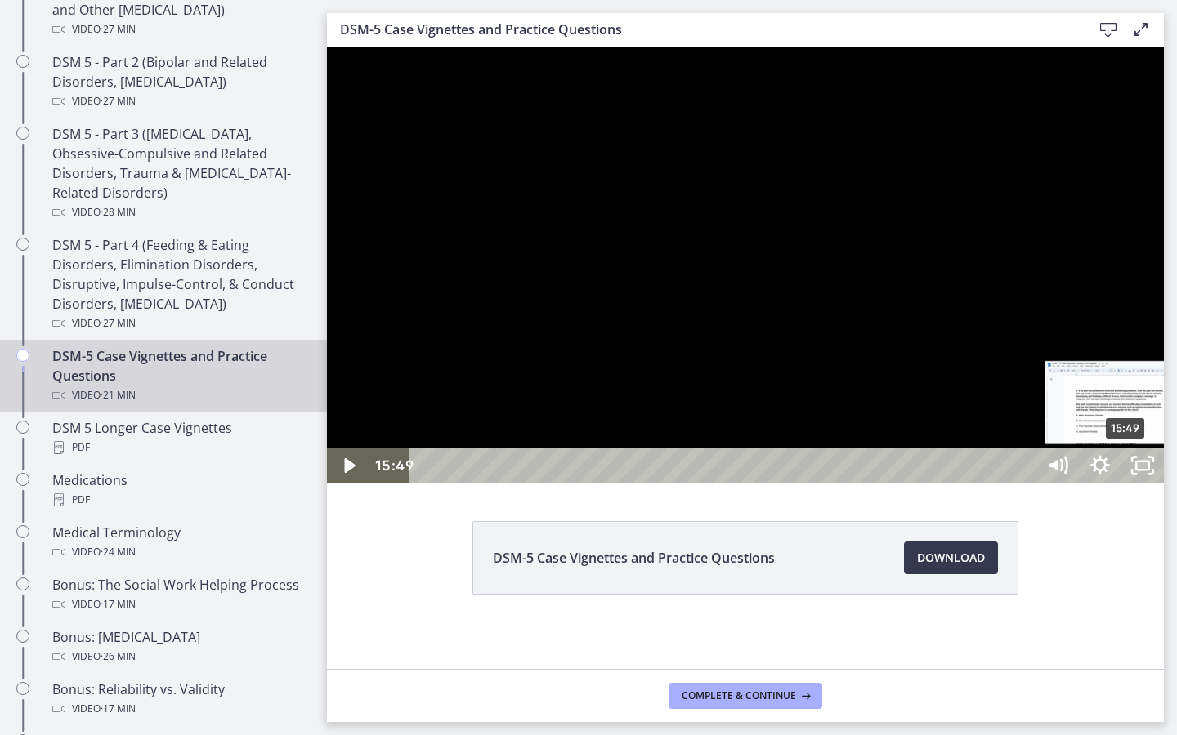
click at [1026, 484] on div "15:49" at bounding box center [726, 466] width 600 height 36
click at [1026, 484] on div "16:51" at bounding box center [726, 466] width 600 height 36
click at [1026, 484] on div "17:19" at bounding box center [726, 466] width 600 height 36
click at [1026, 484] on div "17:48" at bounding box center [726, 466] width 600 height 36
click at [1026, 484] on div "18:20" at bounding box center [726, 466] width 600 height 36
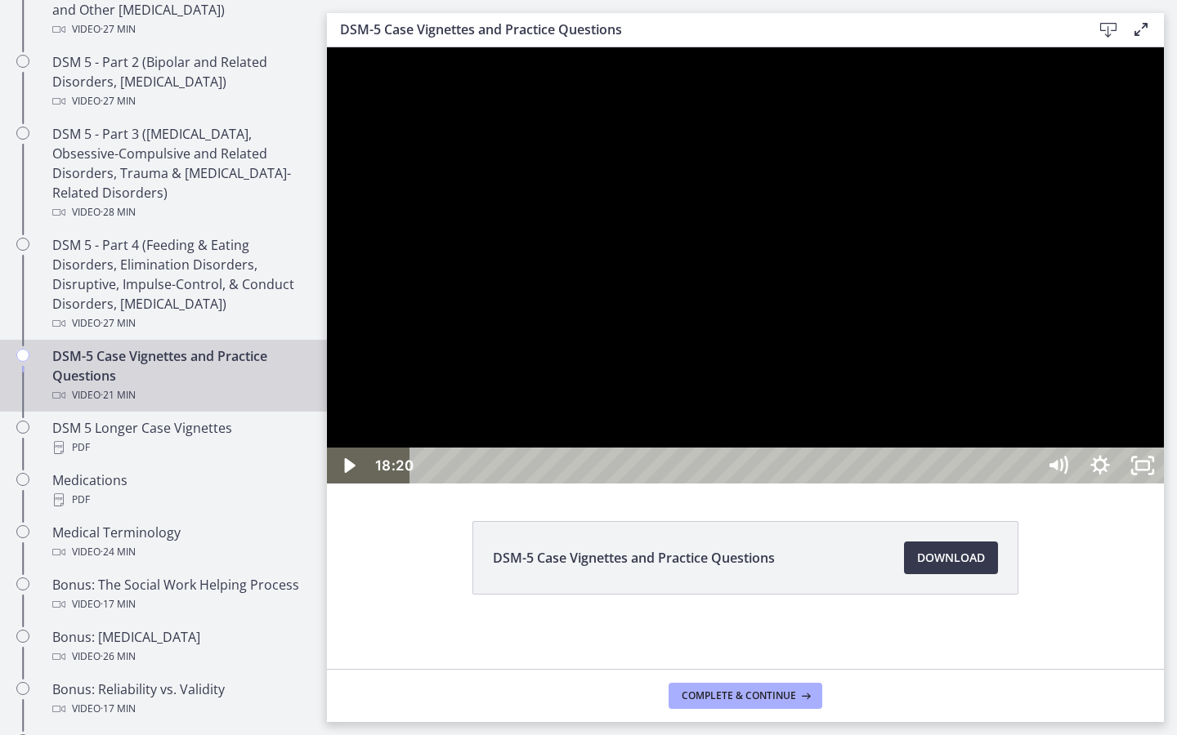
click at [1026, 484] on div "18:41" at bounding box center [726, 466] width 600 height 36
click at [1026, 484] on div "19:11" at bounding box center [726, 466] width 600 height 36
click at [1026, 484] on div "19:33" at bounding box center [726, 466] width 600 height 36
click at [1026, 484] on div "19:54" at bounding box center [726, 466] width 600 height 36
click at [1164, 484] on icon "Unfullscreen" at bounding box center [1142, 466] width 42 height 36
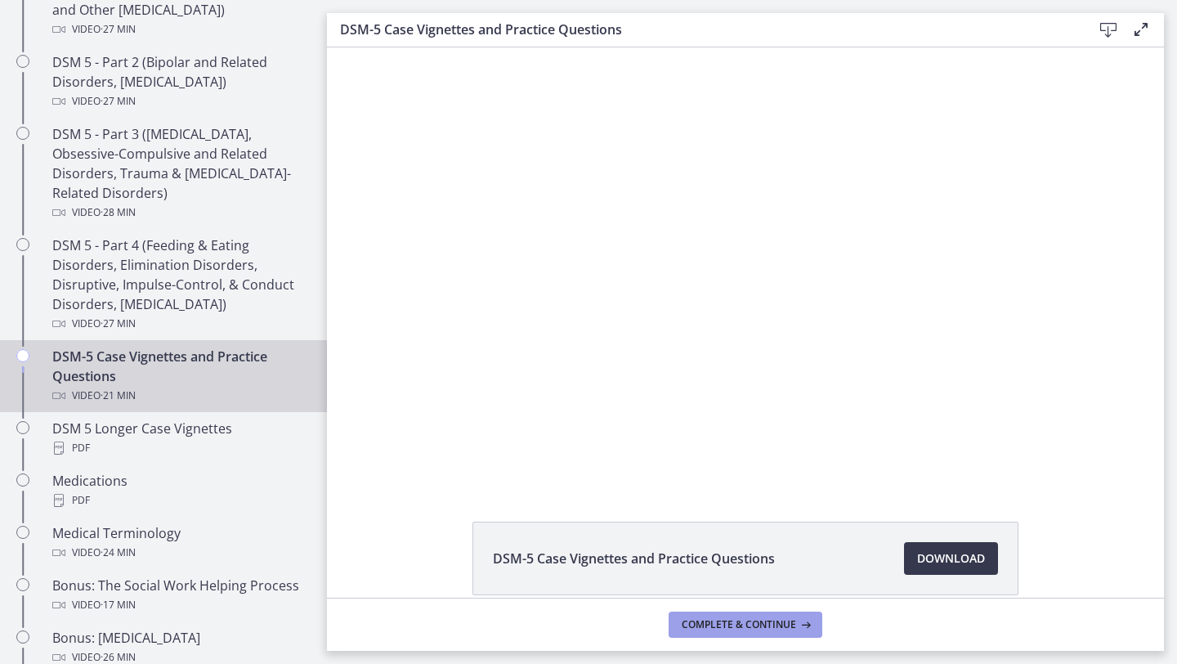
click at [741, 633] on button "Complete & continue" at bounding box center [745, 624] width 154 height 26
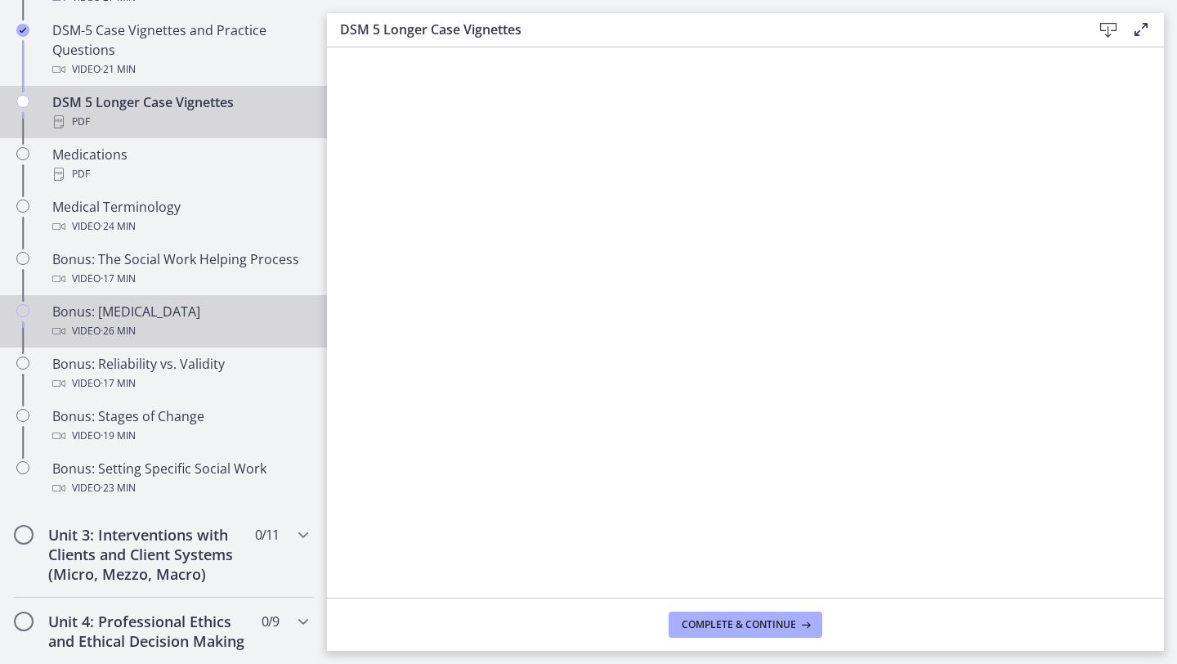
scroll to position [1174, 0]
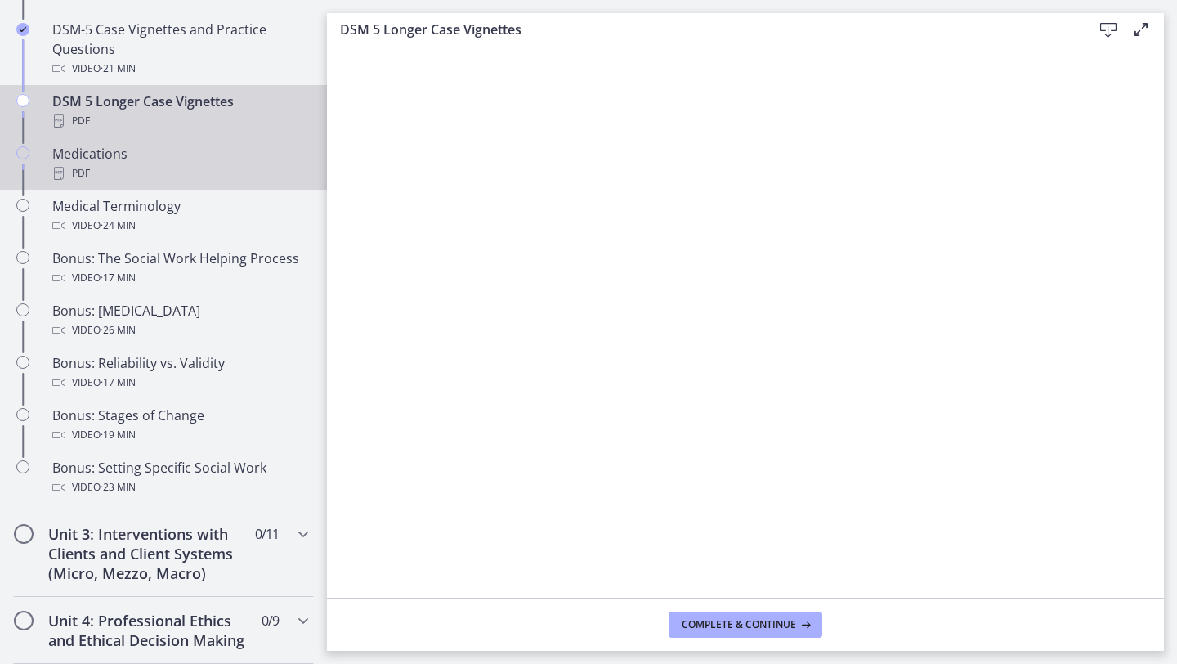
click at [262, 164] on div "PDF" at bounding box center [179, 173] width 255 height 20
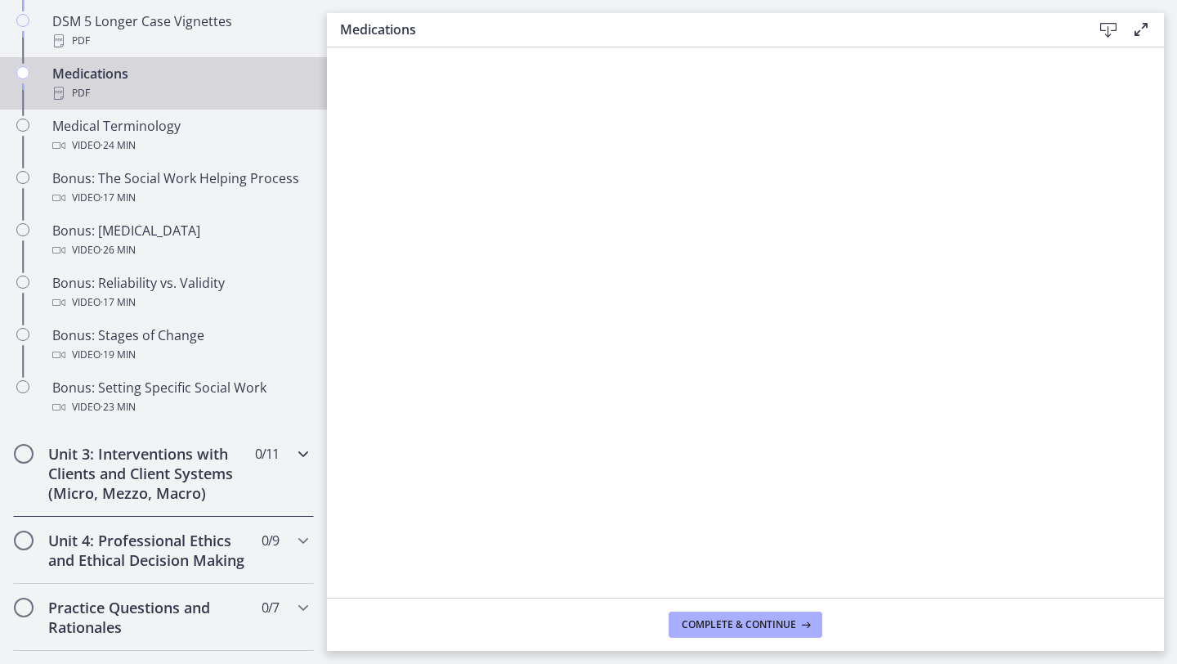
scroll to position [1255, 0]
click at [148, 453] on h2 "Unit 3: Interventions with Clients and Client Systems (Micro, Mezzo, Macro)" at bounding box center [147, 472] width 199 height 59
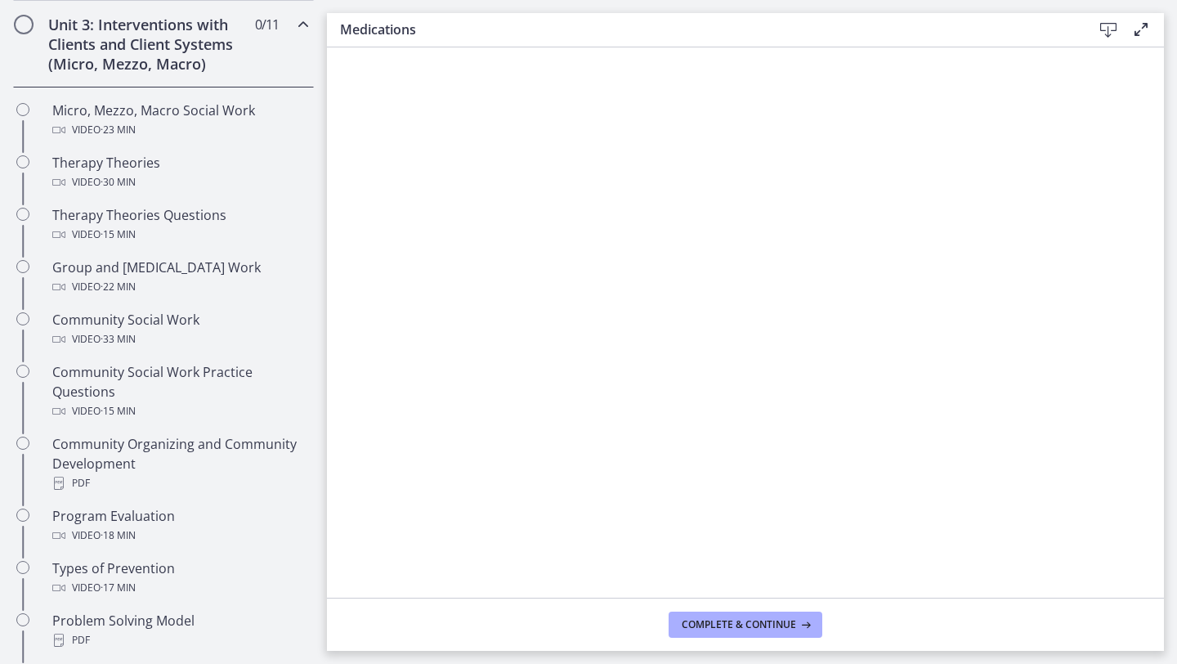
scroll to position [633, 0]
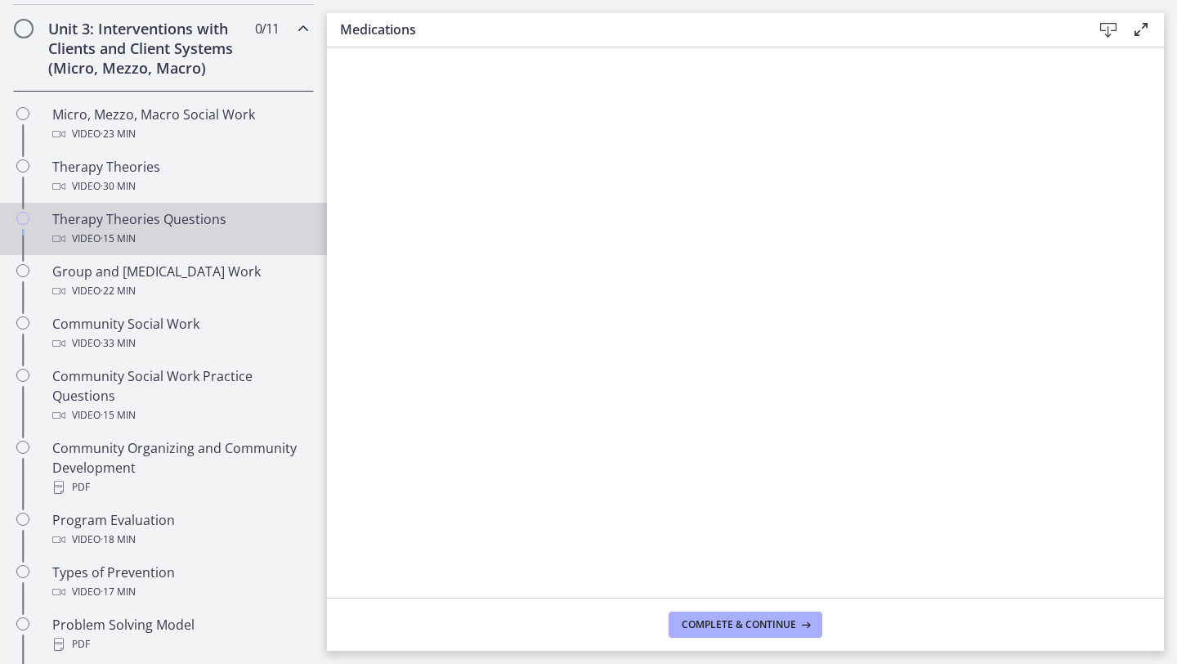
click at [177, 236] on div "Video · 15 min" at bounding box center [179, 239] width 255 height 20
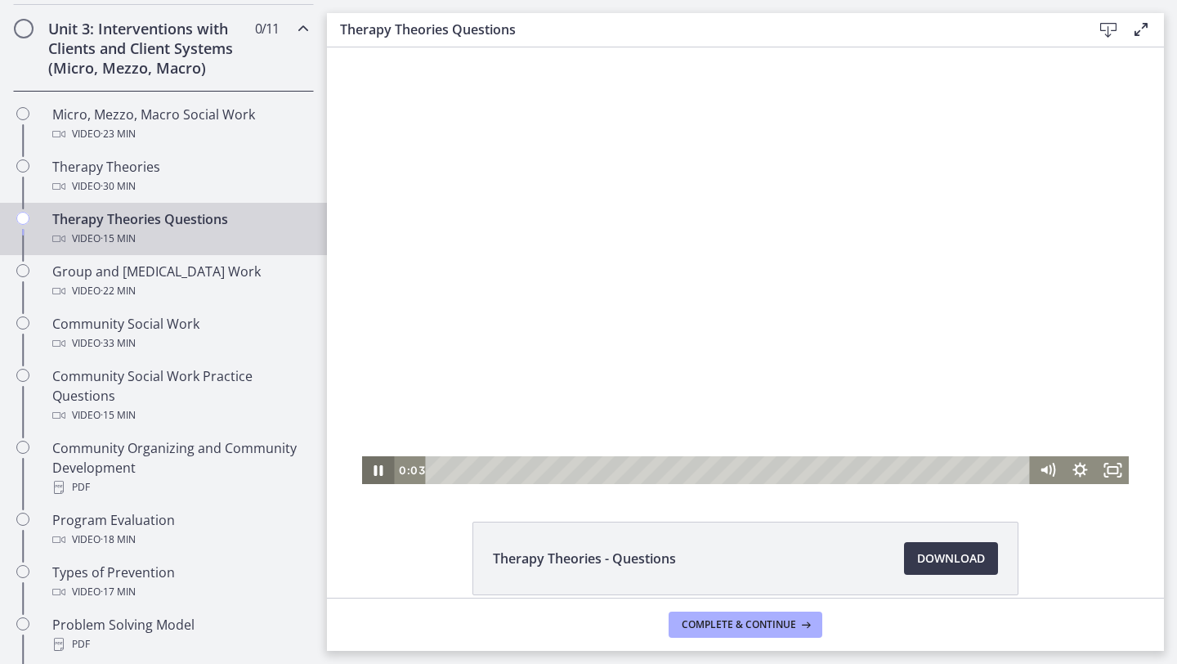
click at [379, 467] on icon "Pause" at bounding box center [378, 470] width 9 height 11
click at [1108, 479] on icon "Fullscreen" at bounding box center [1112, 471] width 39 height 34
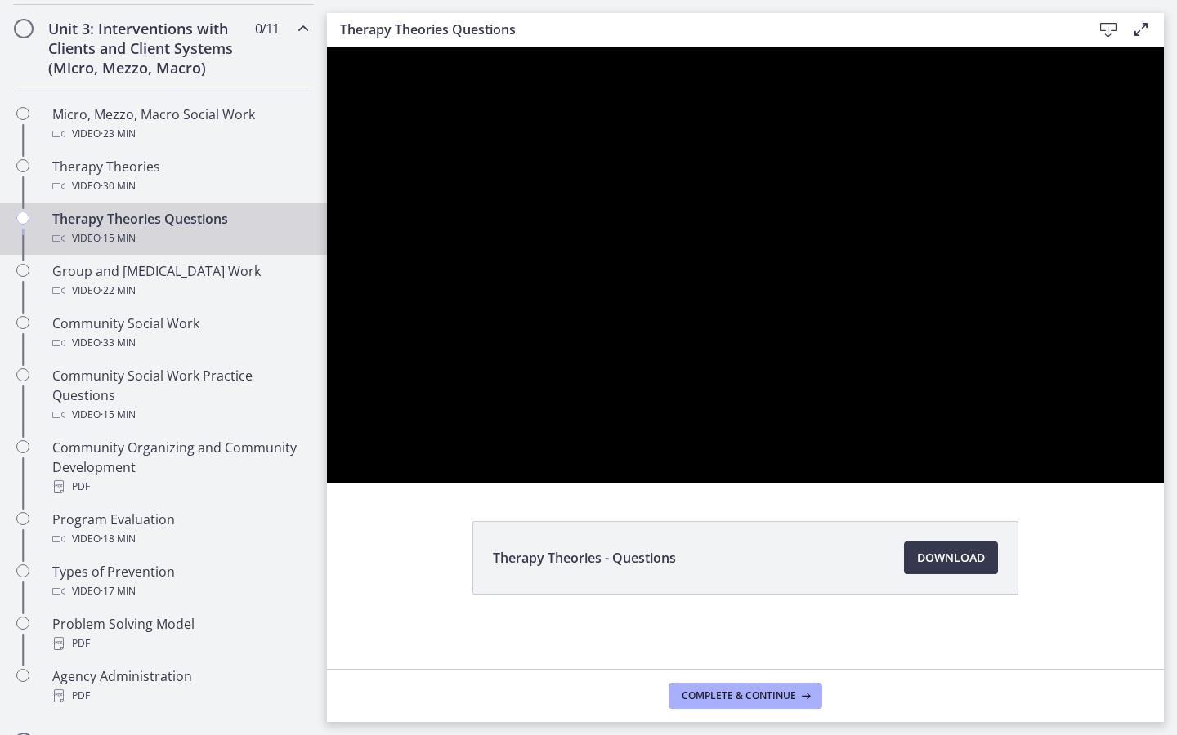
click at [1068, 484] on div at bounding box center [745, 265] width 837 height 436
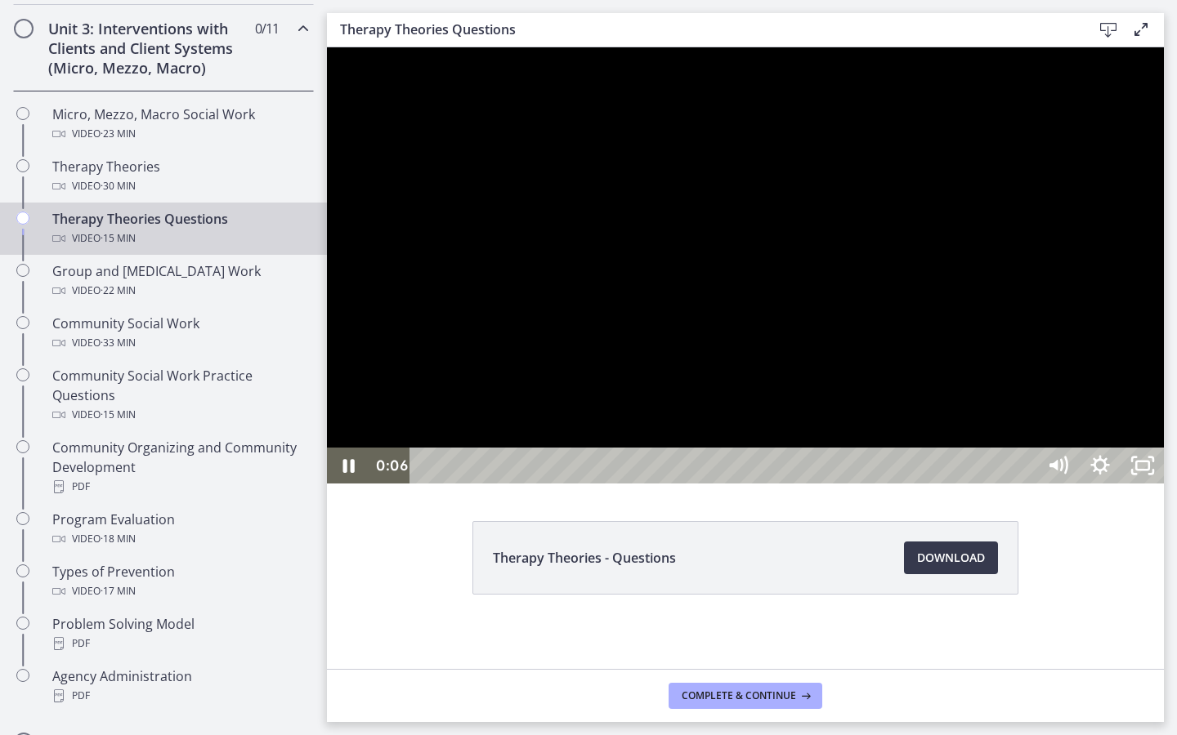
click at [1069, 484] on div at bounding box center [745, 265] width 837 height 436
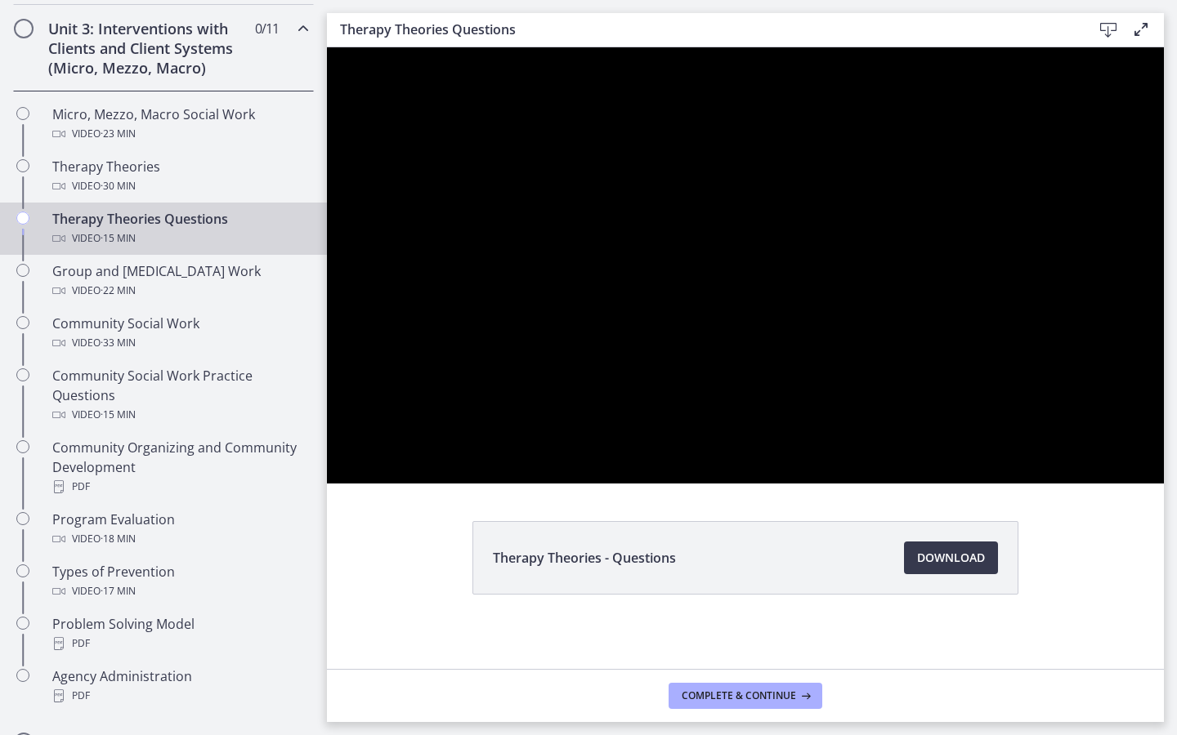
click at [1069, 484] on div at bounding box center [745, 265] width 837 height 436
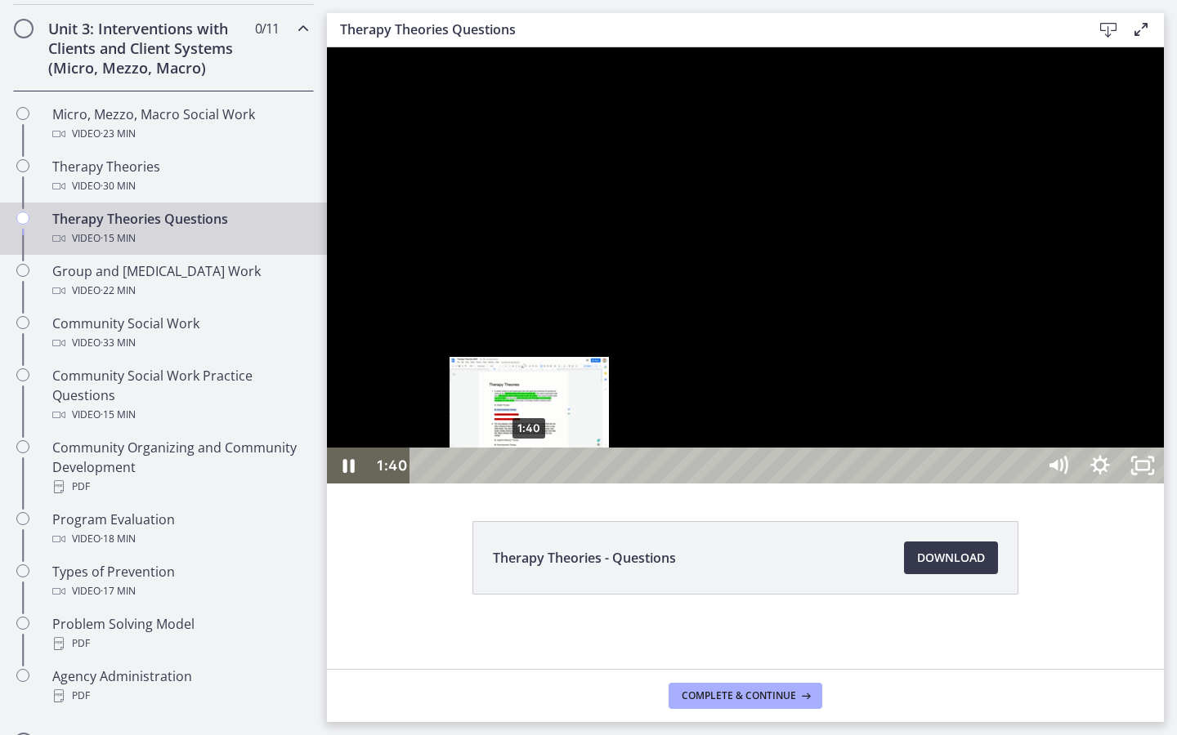
click at [530, 484] on div "1:40" at bounding box center [726, 466] width 600 height 36
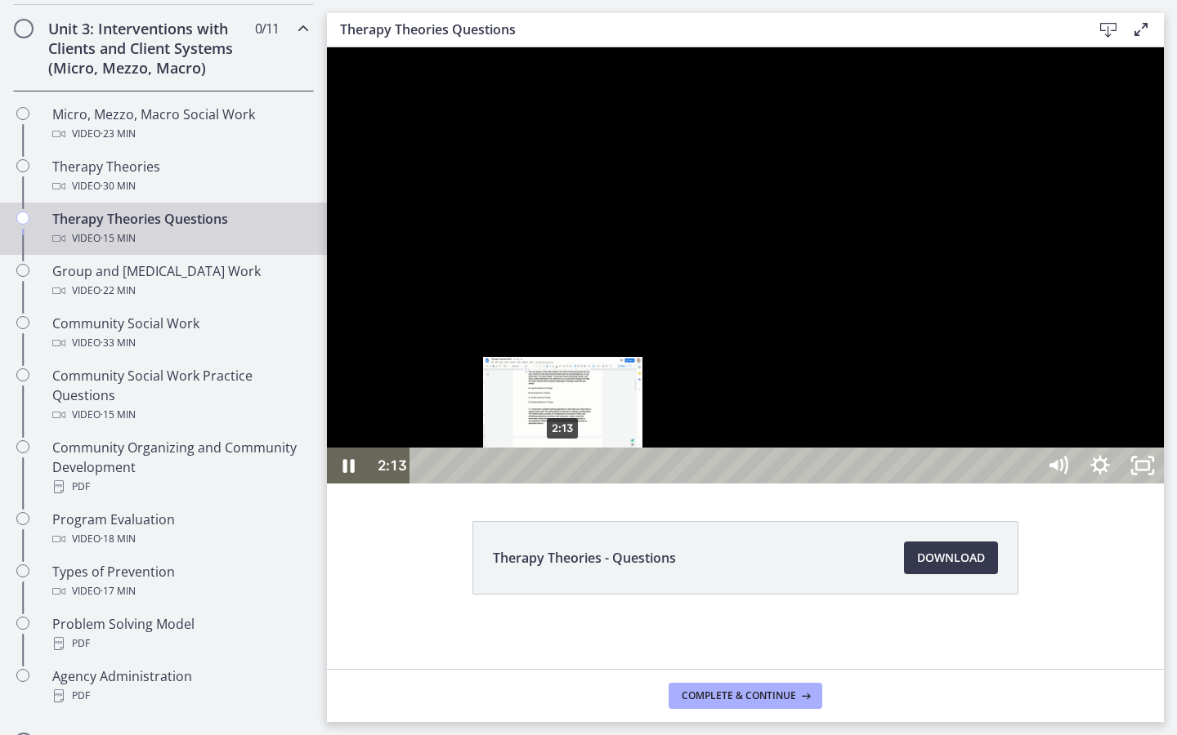
click at [564, 484] on div "2:13" at bounding box center [726, 466] width 600 height 36
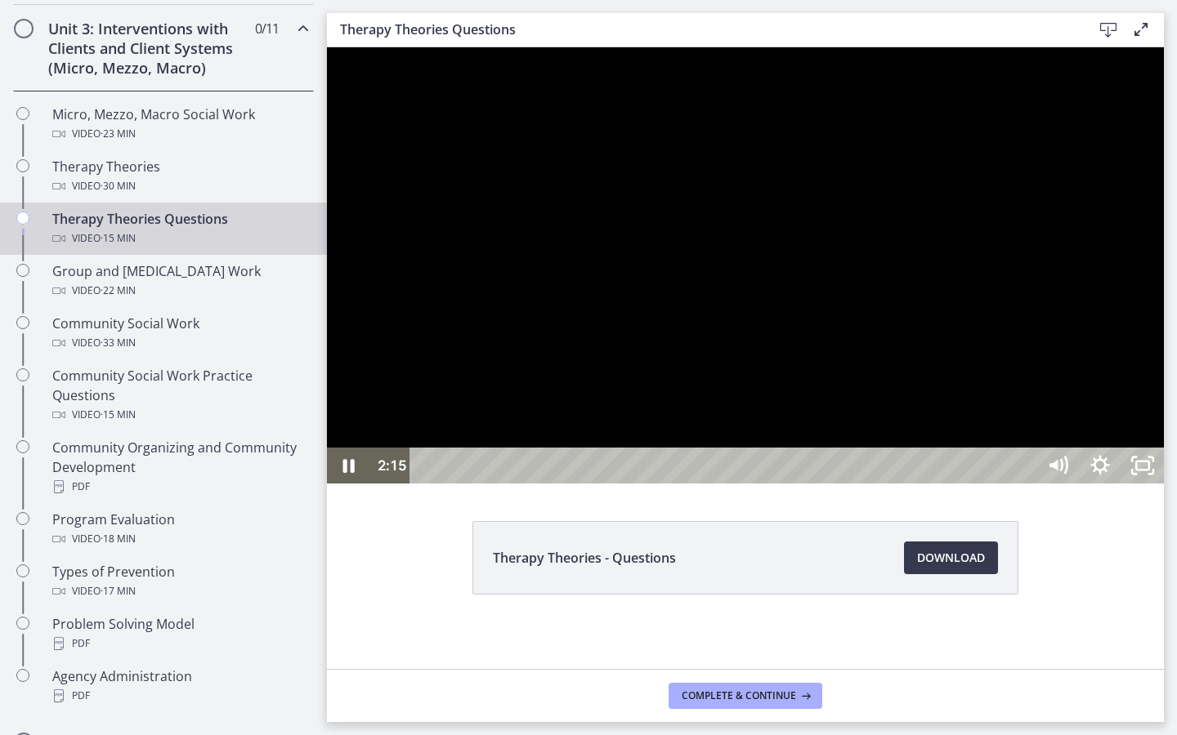
click at [650, 484] on div at bounding box center [745, 265] width 837 height 436
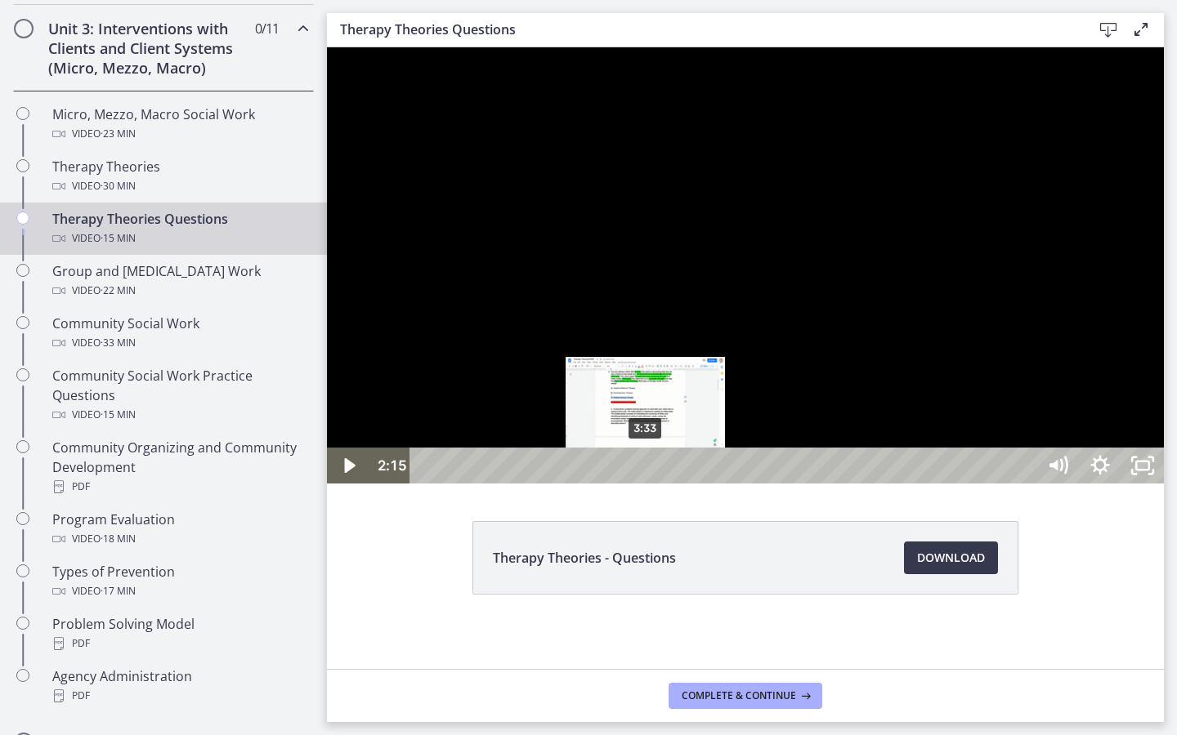
click at [646, 484] on div "3:33" at bounding box center [726, 466] width 600 height 36
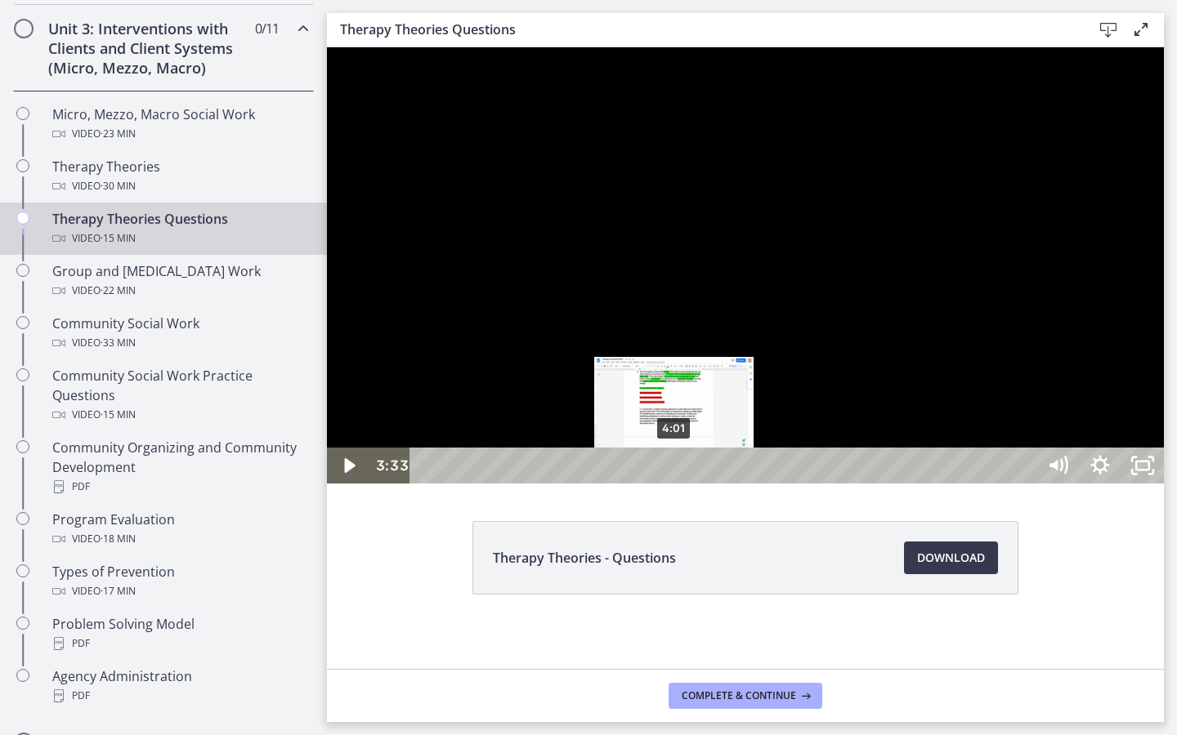
click at [675, 484] on div "4:01" at bounding box center [726, 466] width 600 height 36
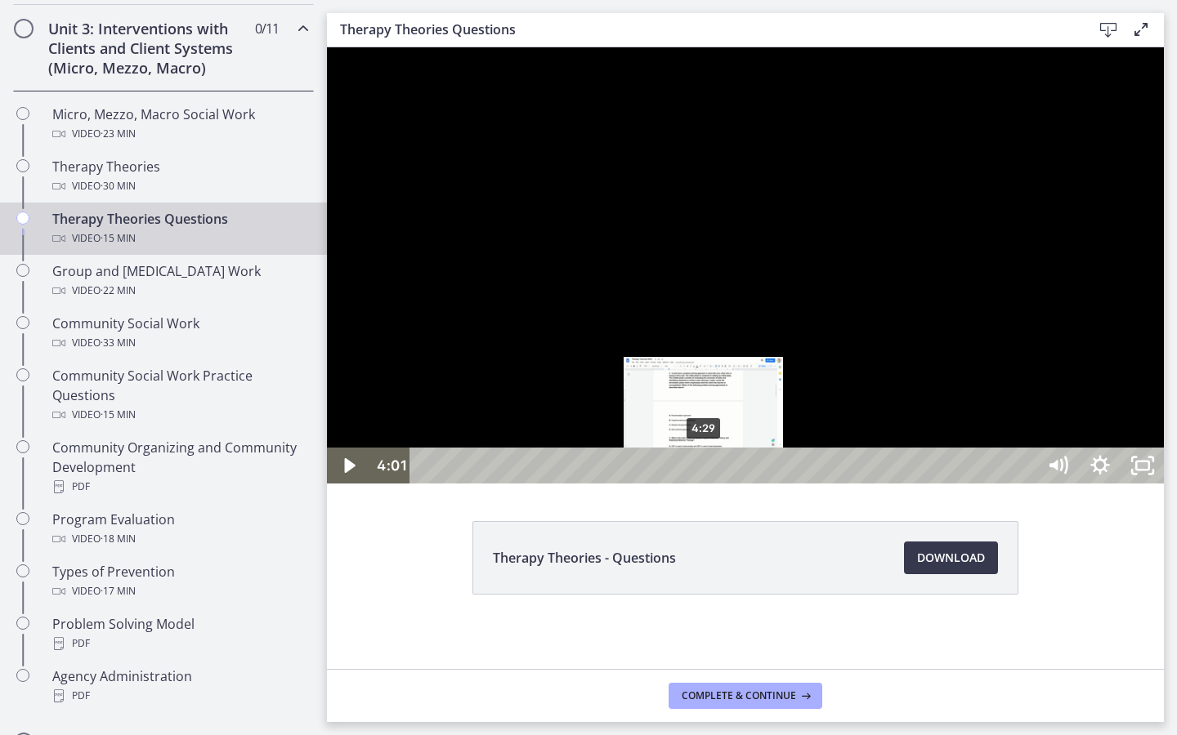
click at [704, 484] on div "4:29" at bounding box center [726, 466] width 600 height 36
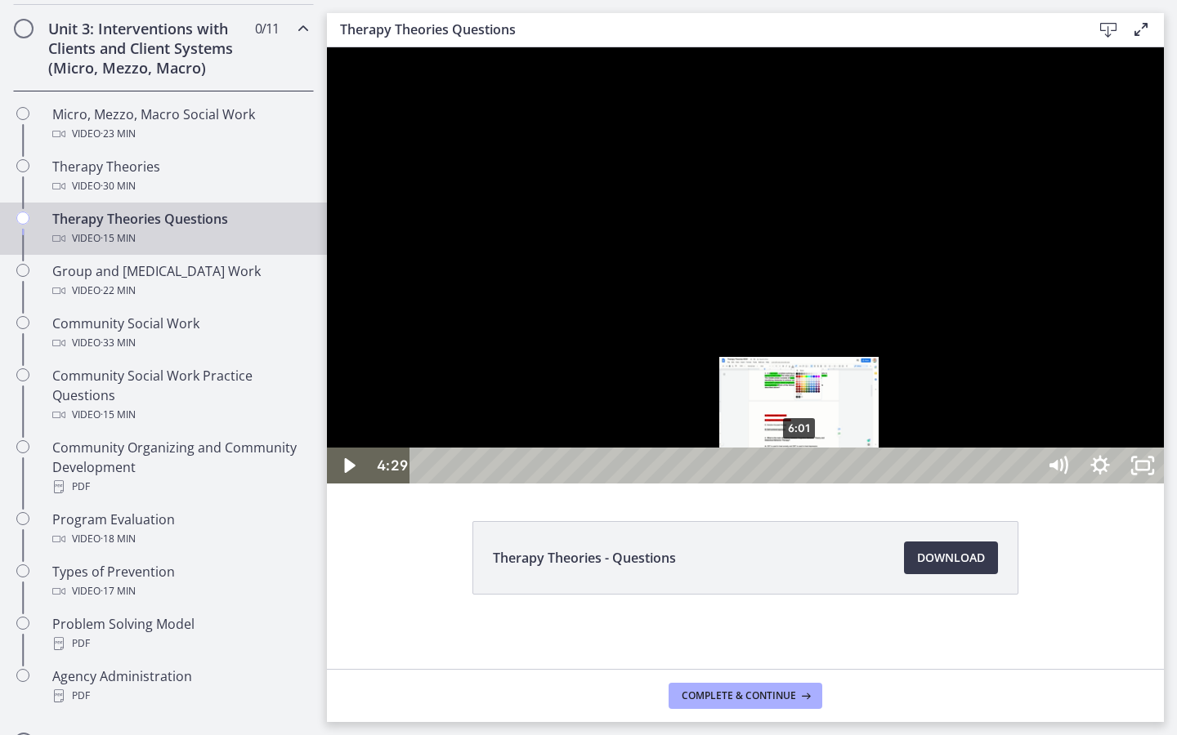
click at [801, 484] on div "6:01" at bounding box center [726, 466] width 600 height 36
click at [814, 484] on div "6:15" at bounding box center [726, 466] width 600 height 36
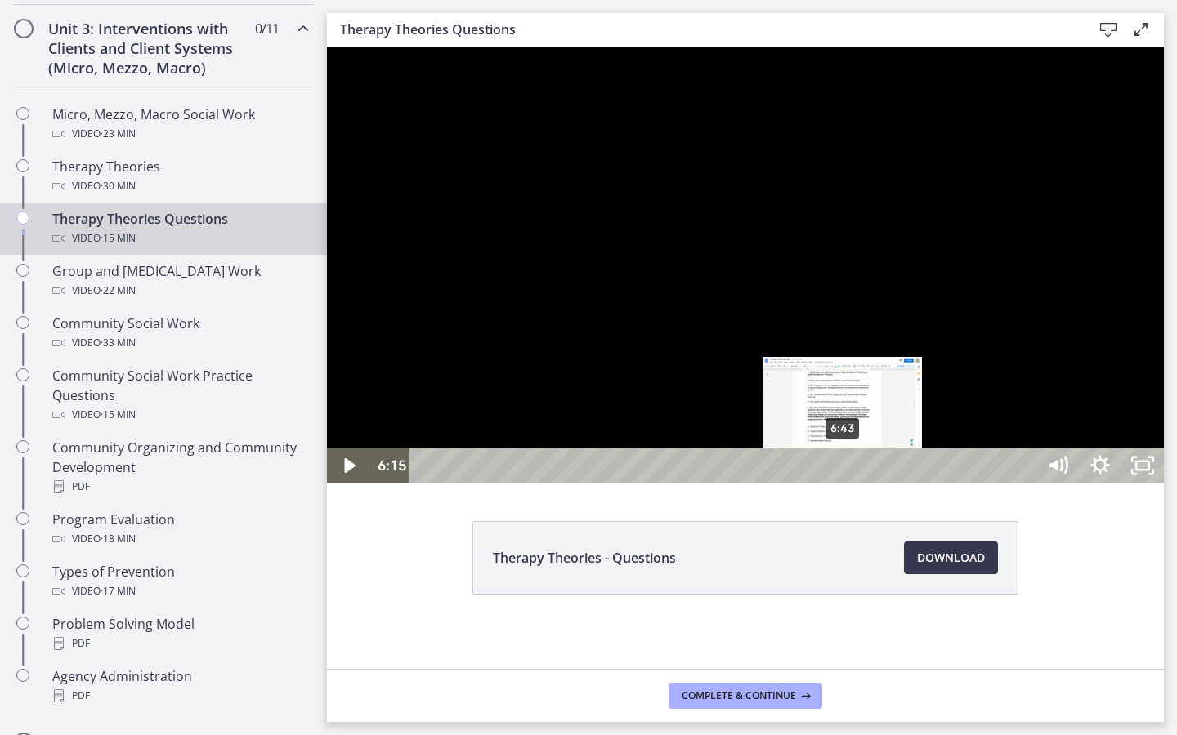
click at [843, 484] on div "6:43" at bounding box center [726, 466] width 600 height 36
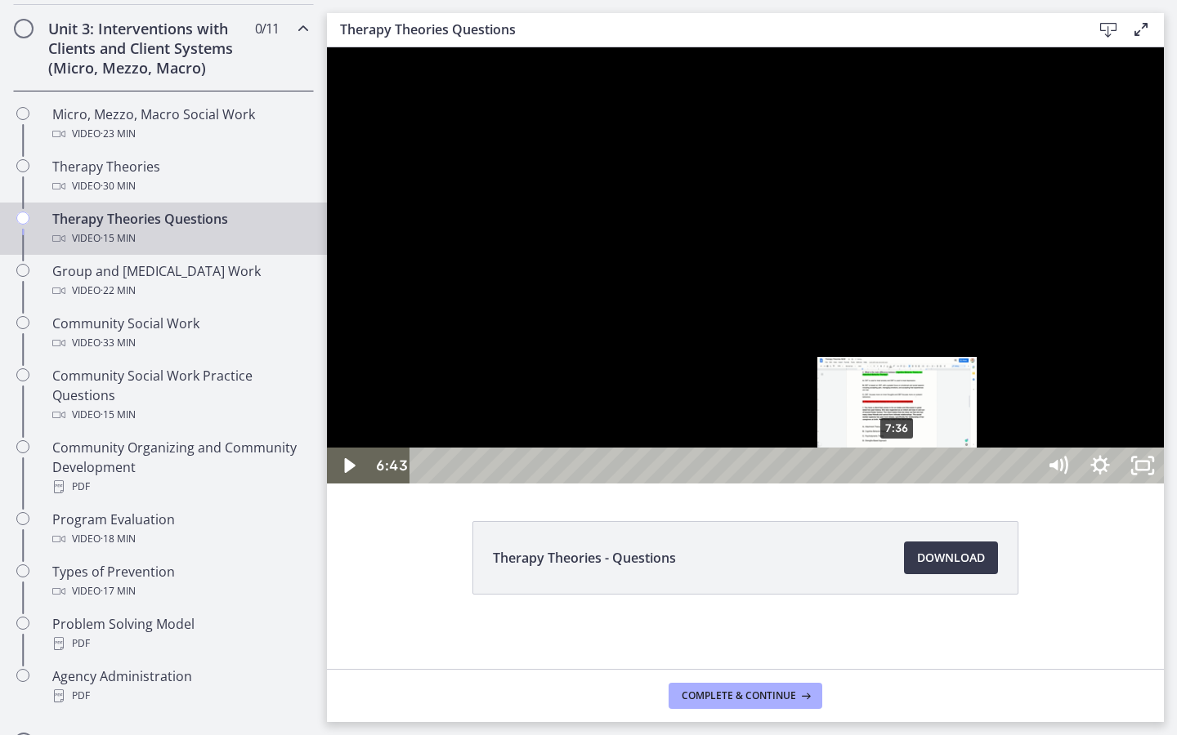
click at [899, 484] on div "7:36" at bounding box center [726, 466] width 600 height 36
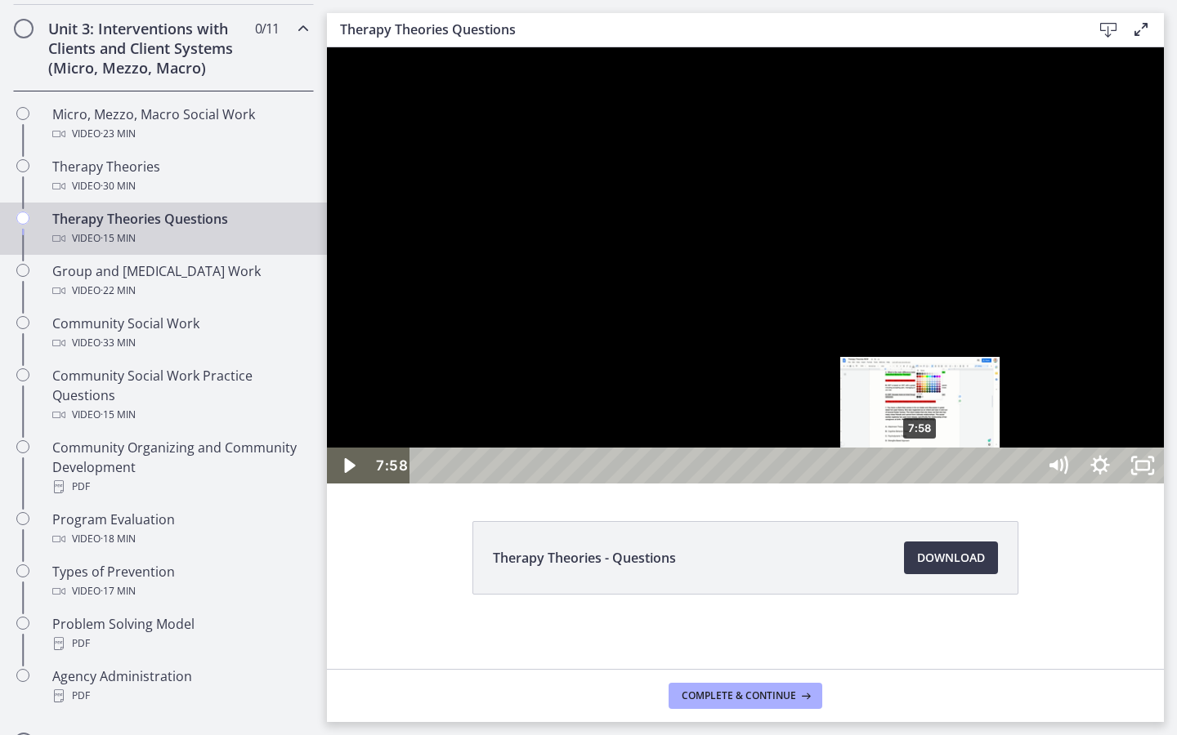
click at [921, 484] on div "7:58" at bounding box center [726, 466] width 600 height 36
click at [932, 484] on div "8:09" at bounding box center [726, 466] width 600 height 36
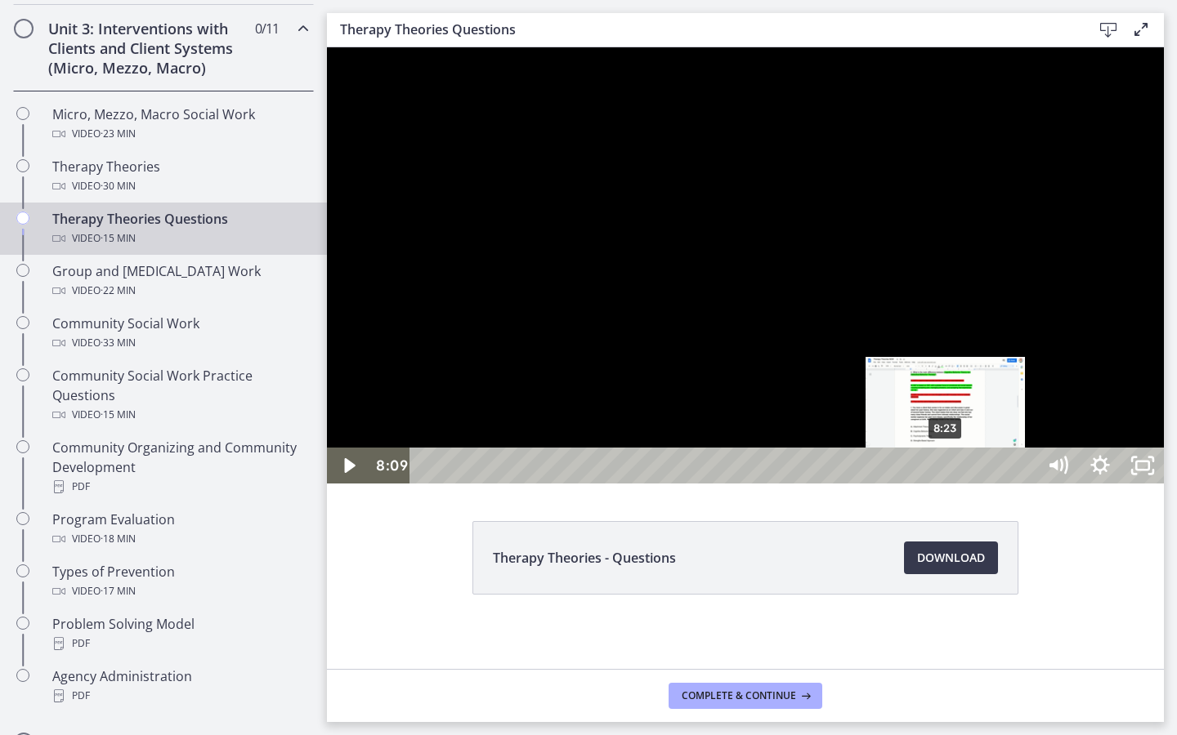
click at [946, 484] on div "8:23" at bounding box center [726, 466] width 600 height 36
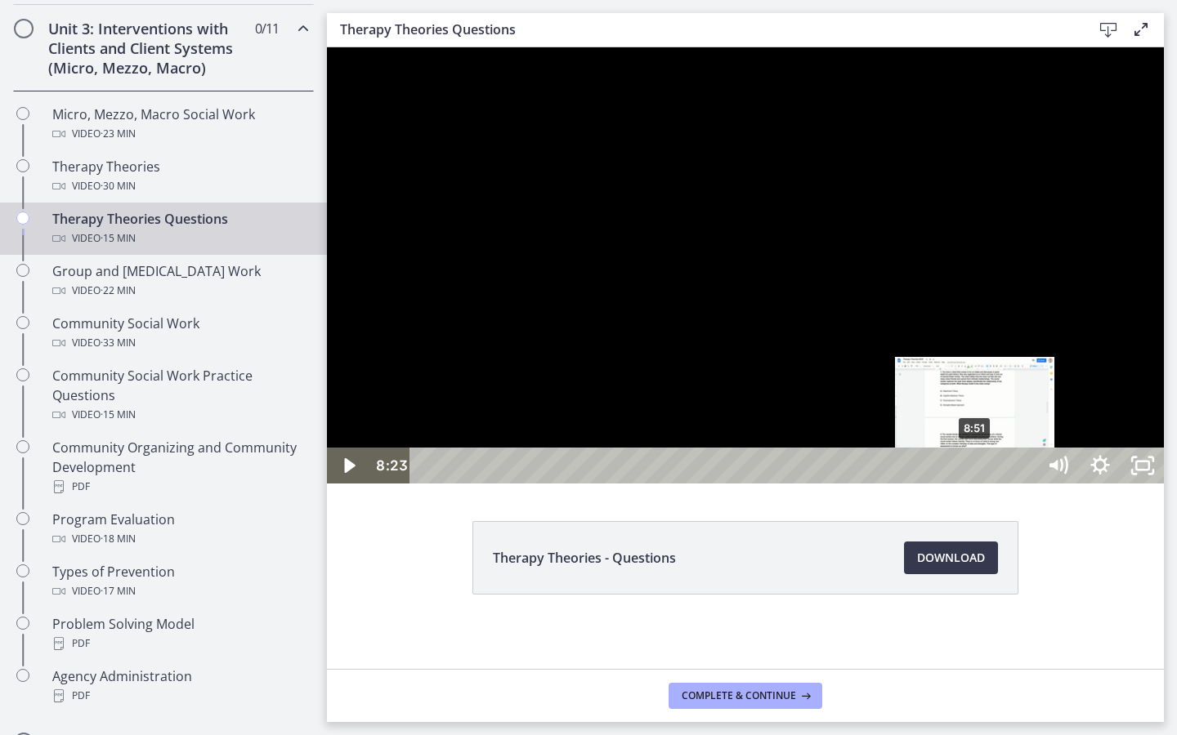
click at [976, 484] on div "8:51" at bounding box center [726, 466] width 600 height 36
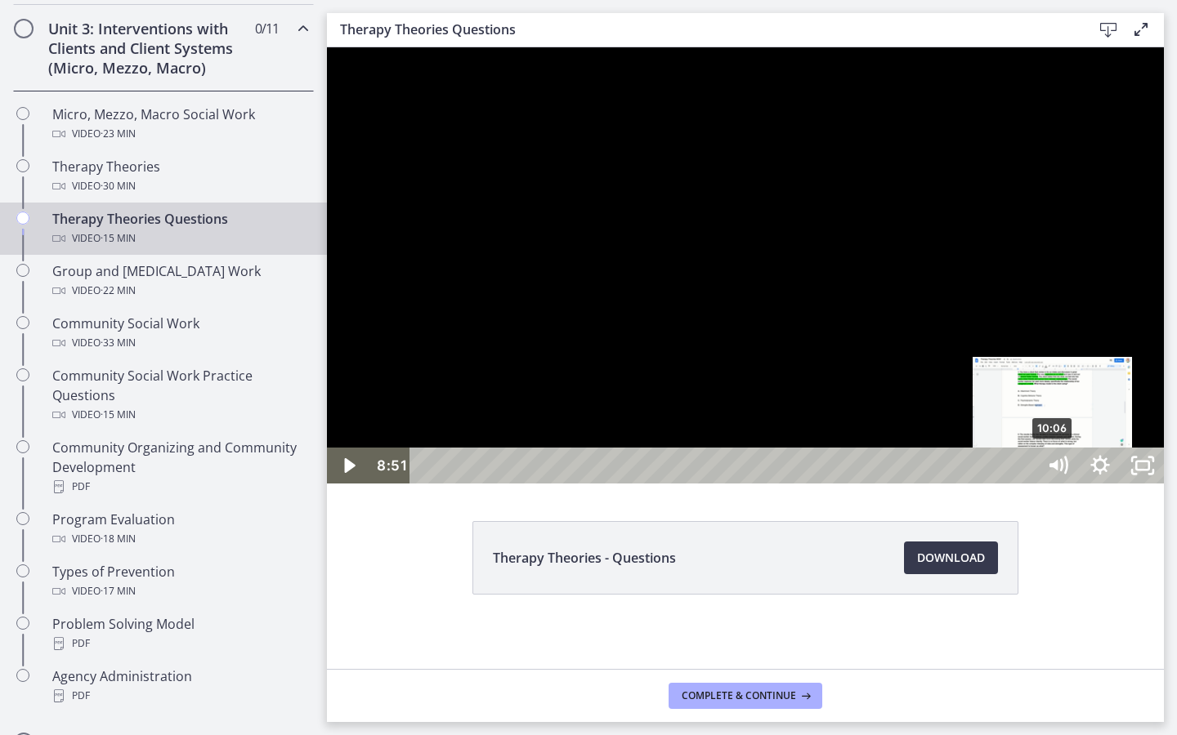
click at [1026, 484] on div "10:06" at bounding box center [726, 466] width 600 height 36
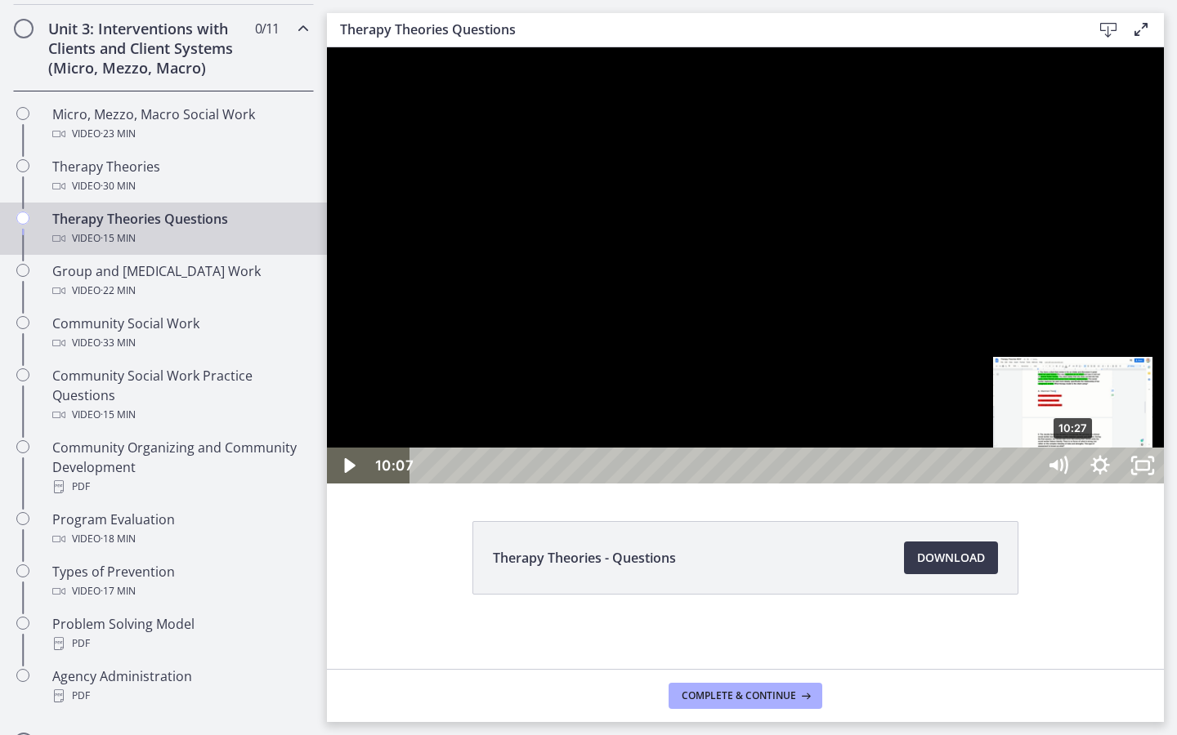
click at [1026, 484] on div "10:27" at bounding box center [726, 466] width 600 height 36
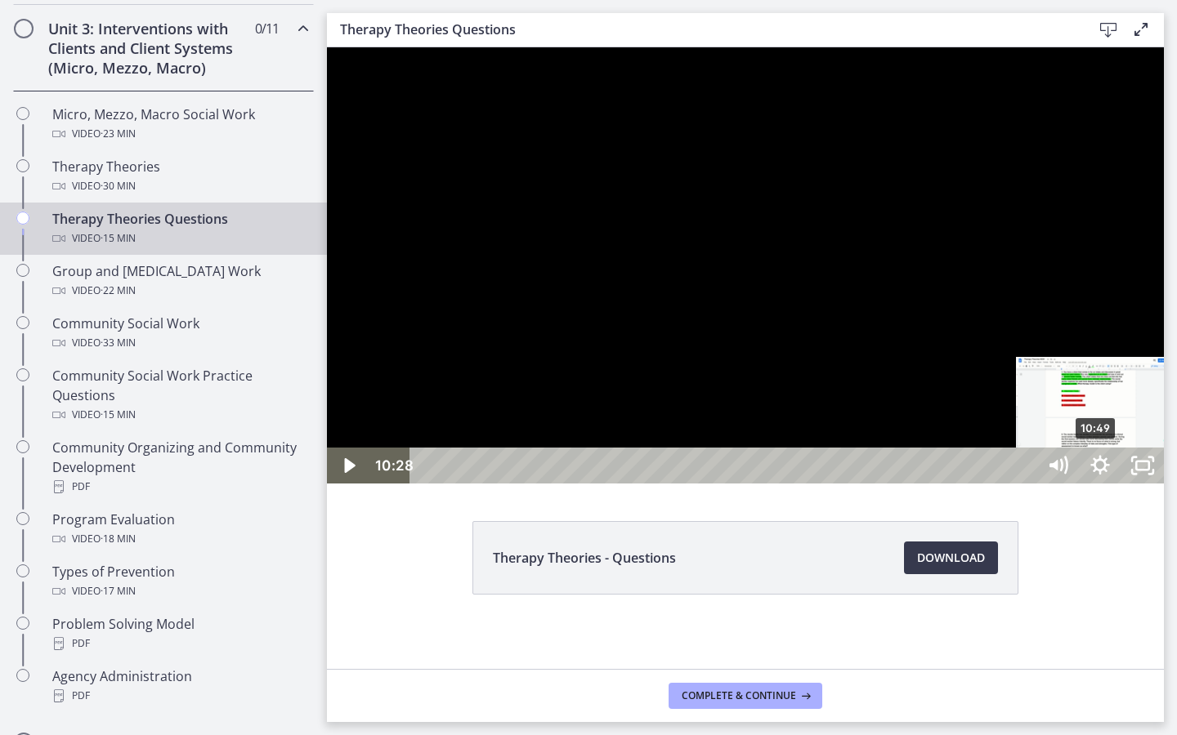
click at [1026, 484] on div "10:49" at bounding box center [726, 466] width 600 height 36
click at [1026, 484] on div "11:04" at bounding box center [726, 466] width 600 height 36
click at [1026, 484] on div "11:16" at bounding box center [726, 466] width 600 height 36
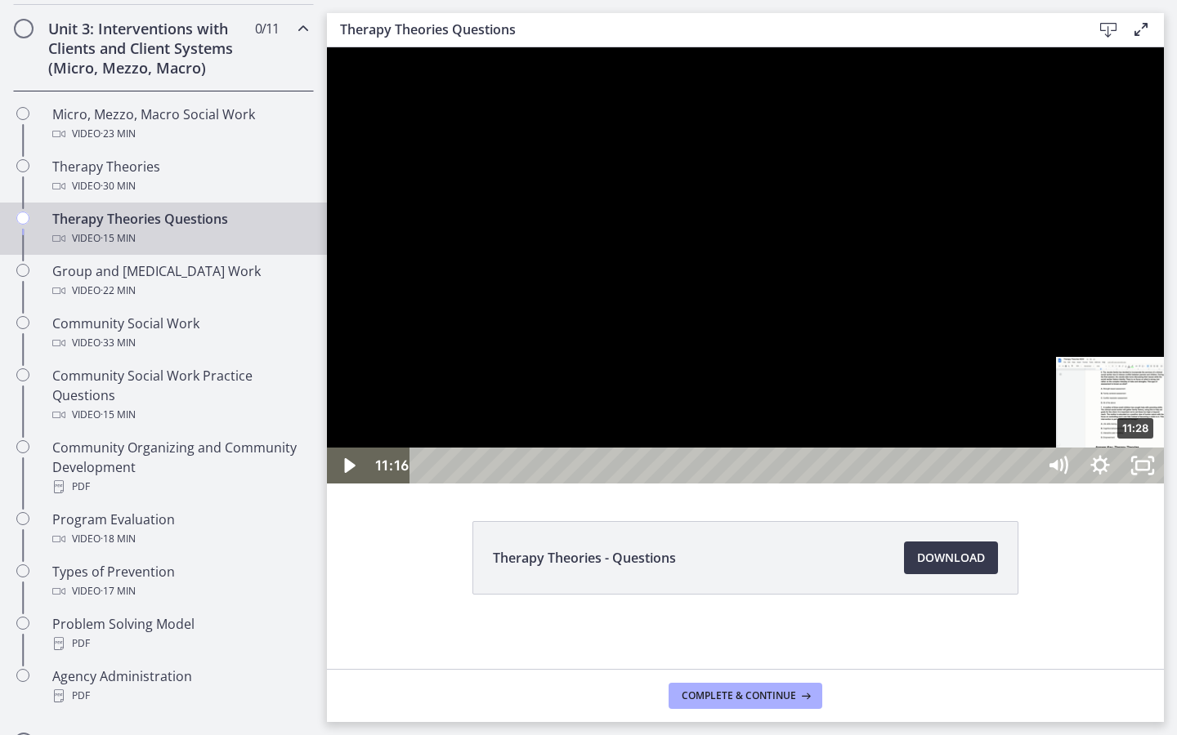
click at [1026, 484] on div "11:28" at bounding box center [726, 466] width 600 height 36
click at [1026, 484] on div "12:55" at bounding box center [726, 466] width 600 height 36
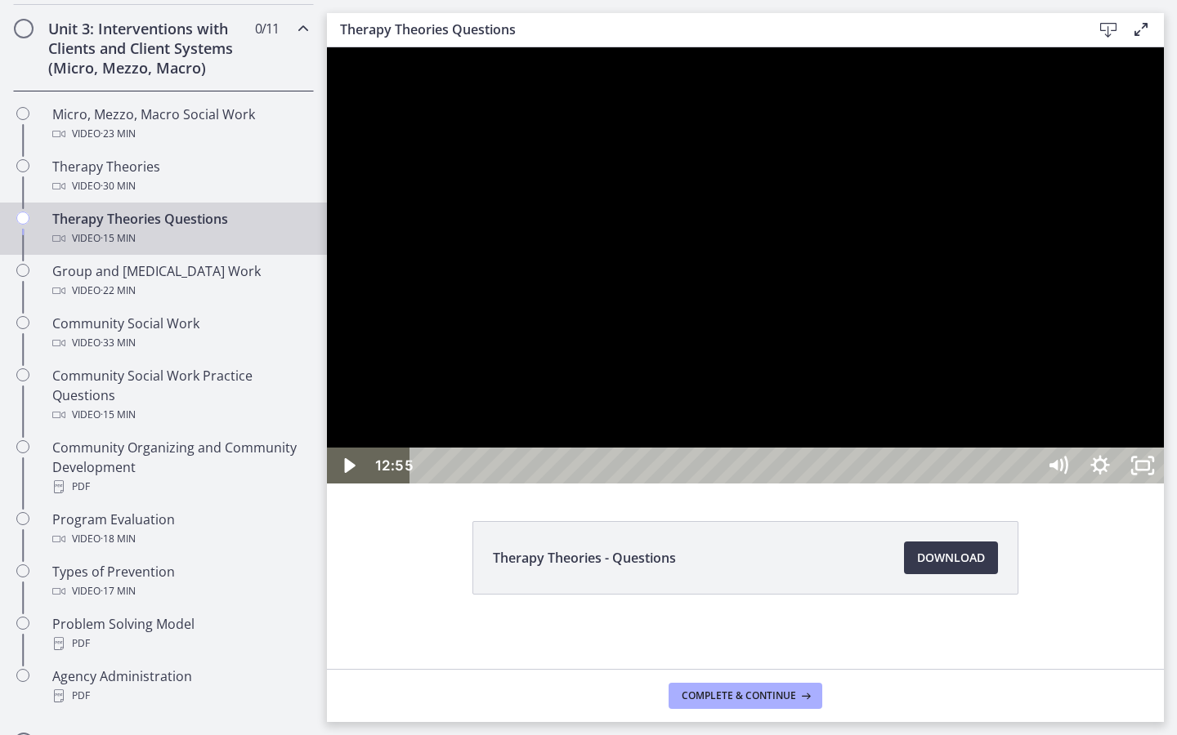
click at [1026, 484] on div "13:17" at bounding box center [726, 466] width 600 height 36
click at [1026, 484] on div "13:56" at bounding box center [726, 466] width 600 height 36
click at [1026, 484] on div "14:16" at bounding box center [726, 466] width 600 height 36
click at [1026, 484] on div "14:30" at bounding box center [726, 466] width 600 height 36
click at [1026, 484] on div "14:48" at bounding box center [726, 466] width 600 height 36
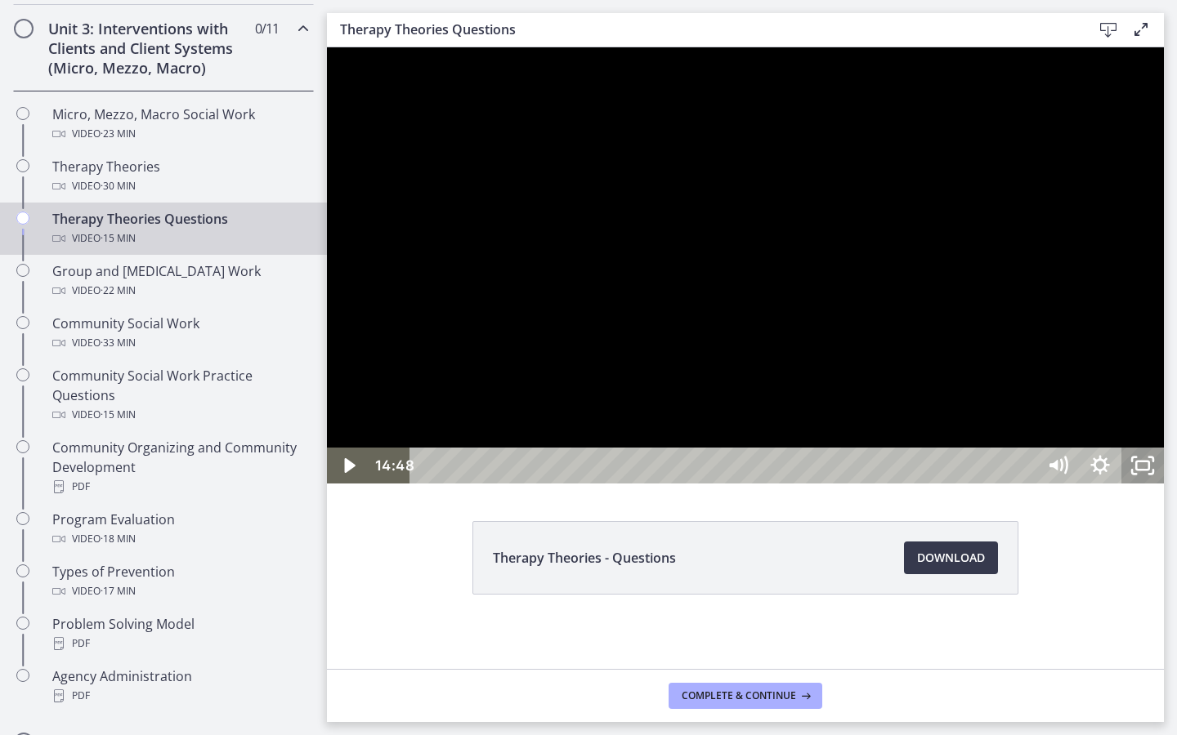
click at [1164, 484] on icon "Unfullscreen" at bounding box center [1142, 466] width 42 height 36
